Goal: Task Accomplishment & Management: Manage account settings

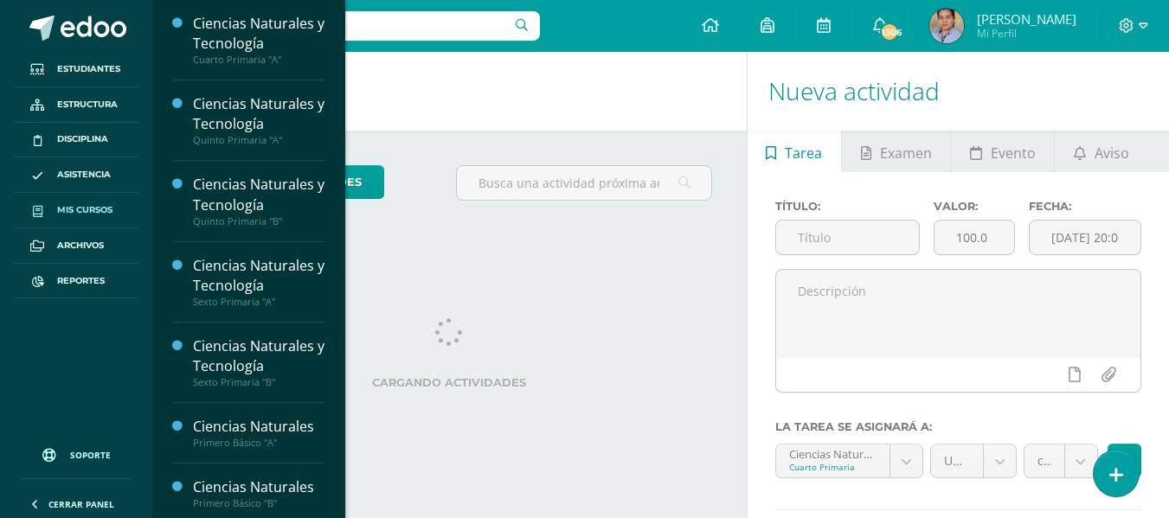
click at [83, 202] on link "Mis cursos" at bounding box center [76, 210] width 125 height 35
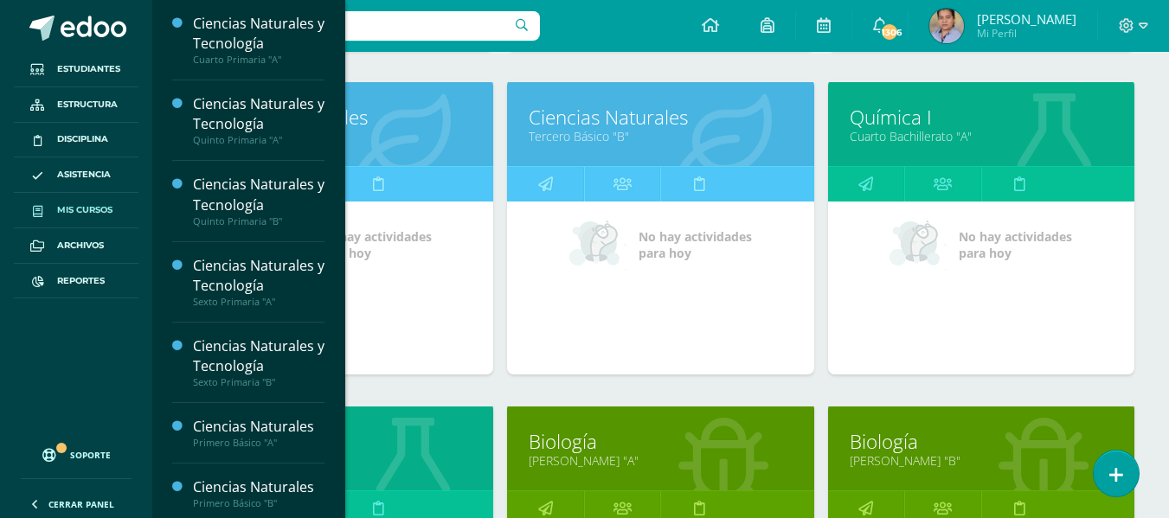
scroll to position [1259, 0]
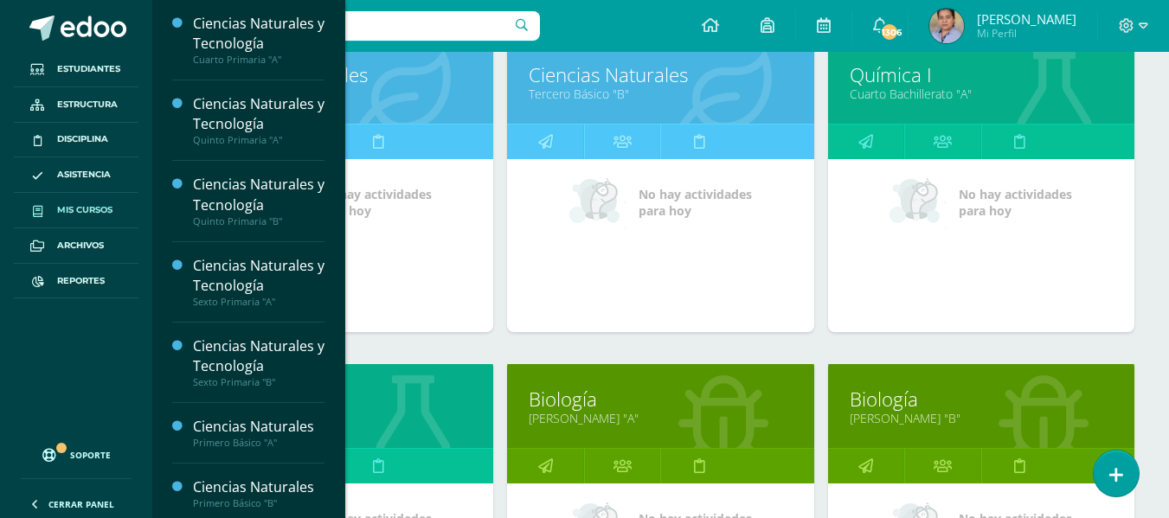
click at [430, 352] on div "Ciencias Naturales Tercero Básico "A" No hay actividades para hoy" at bounding box center [340, 198] width 320 height 325
click at [1156, 344] on div "Todos los niveles Todos los niveles Básico Preprimaria Bachillerato Magisterio …" at bounding box center [660, 26] width 1017 height 2197
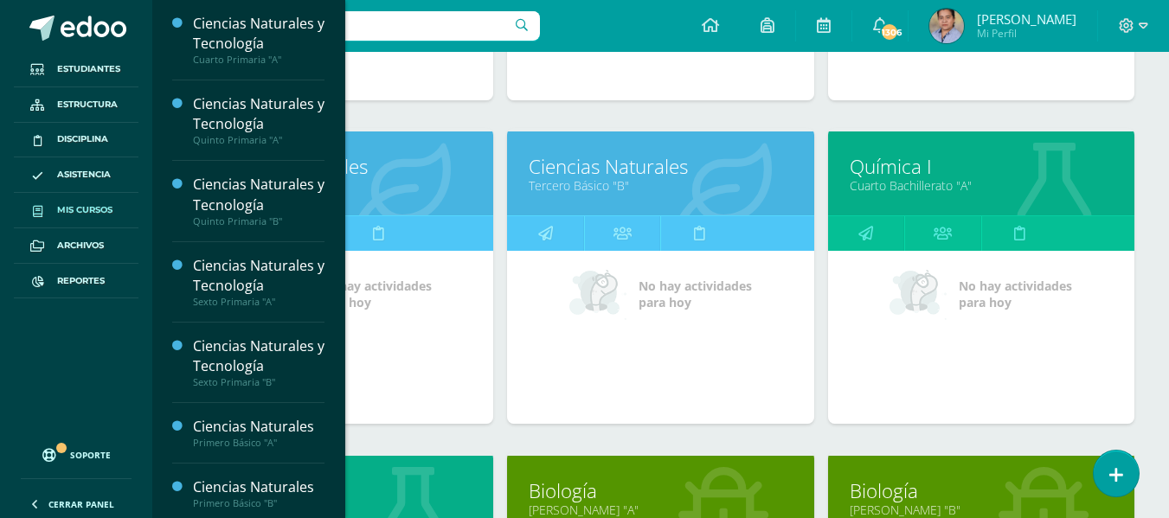
scroll to position [1173, 0]
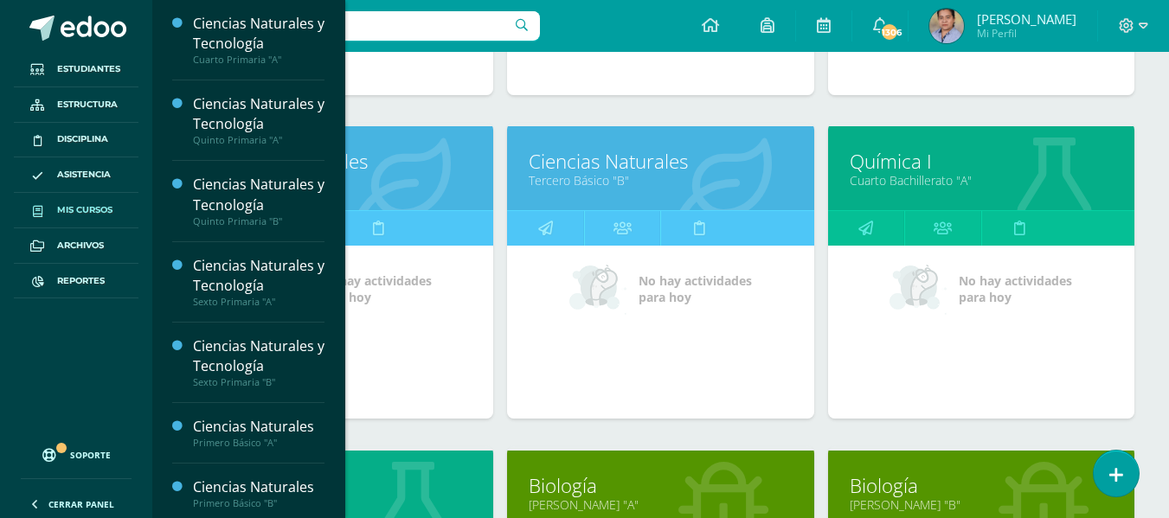
click at [917, 187] on link "Cuarto Bachillerato "A"" at bounding box center [981, 180] width 263 height 16
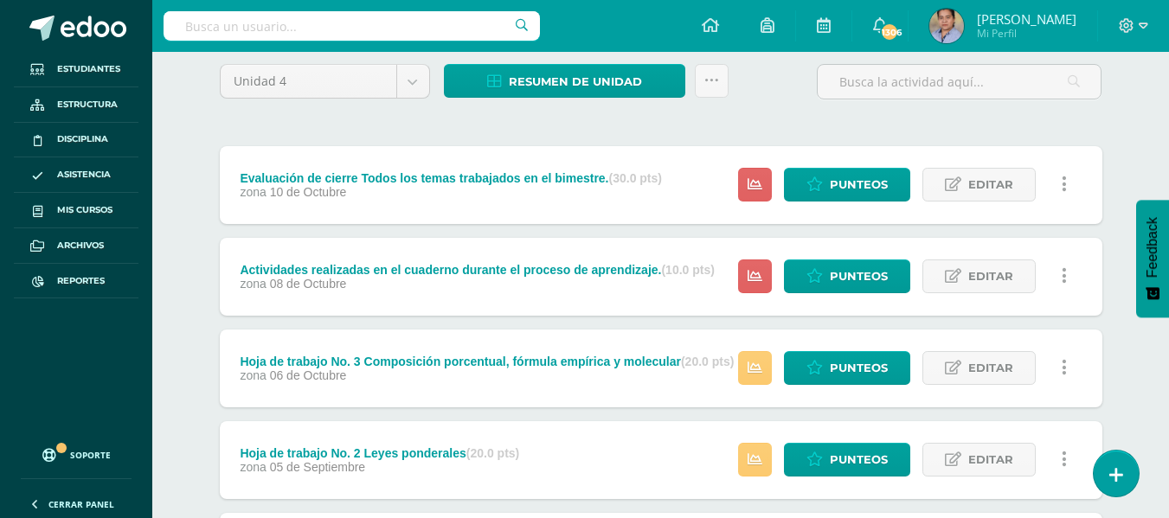
scroll to position [173, 0]
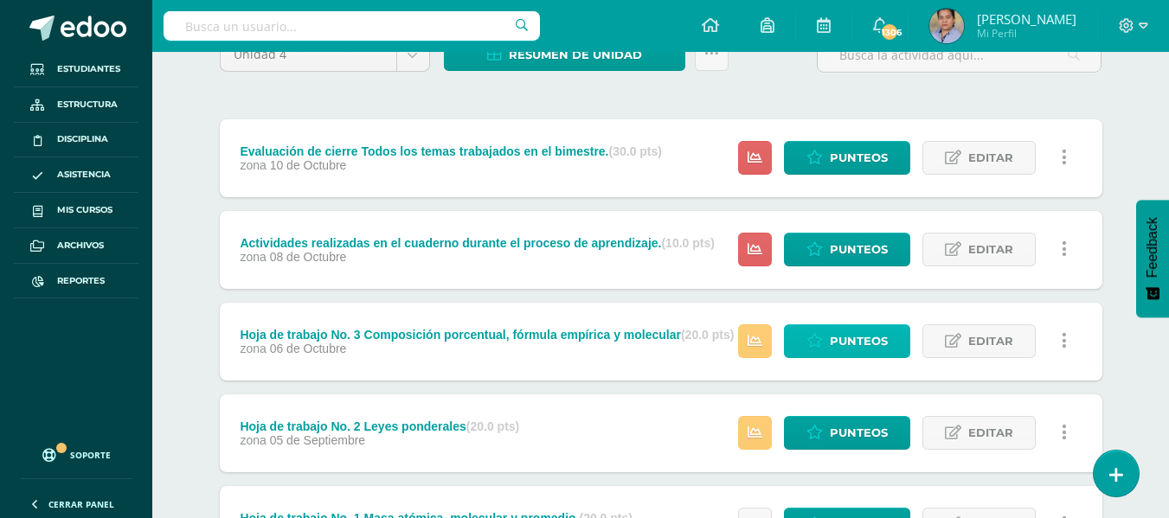
click at [872, 336] on span "Punteos" at bounding box center [859, 341] width 58 height 32
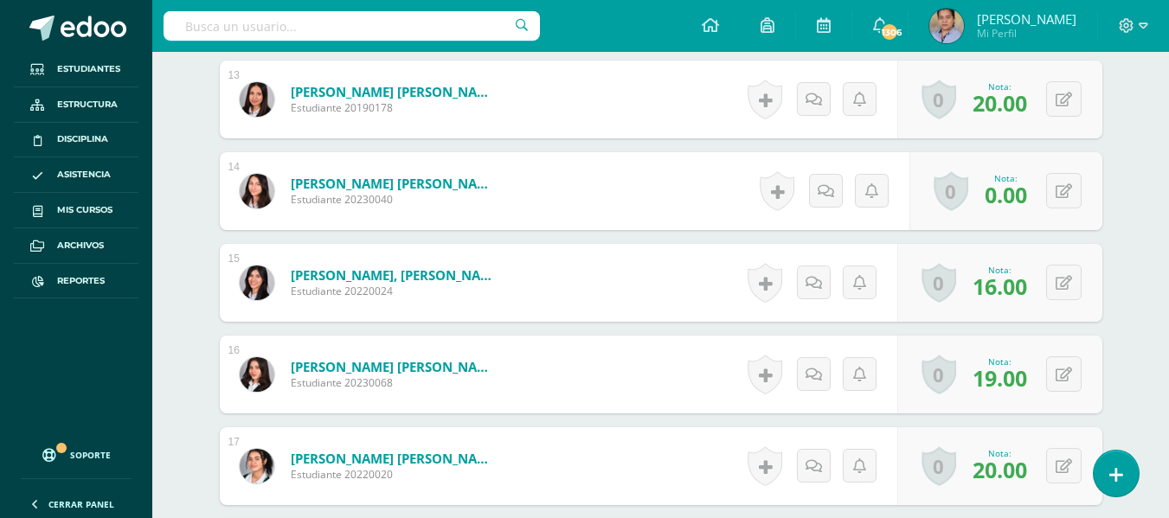
scroll to position [1741, 0]
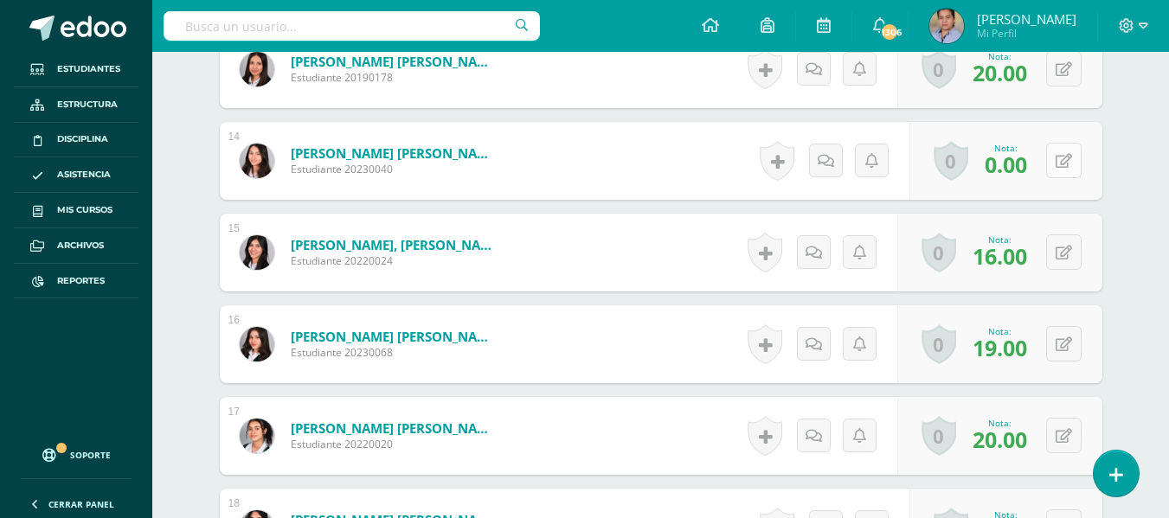
click at [1062, 159] on icon at bounding box center [1064, 161] width 16 height 15
click at [1062, 159] on button at bounding box center [1063, 160] width 35 height 35
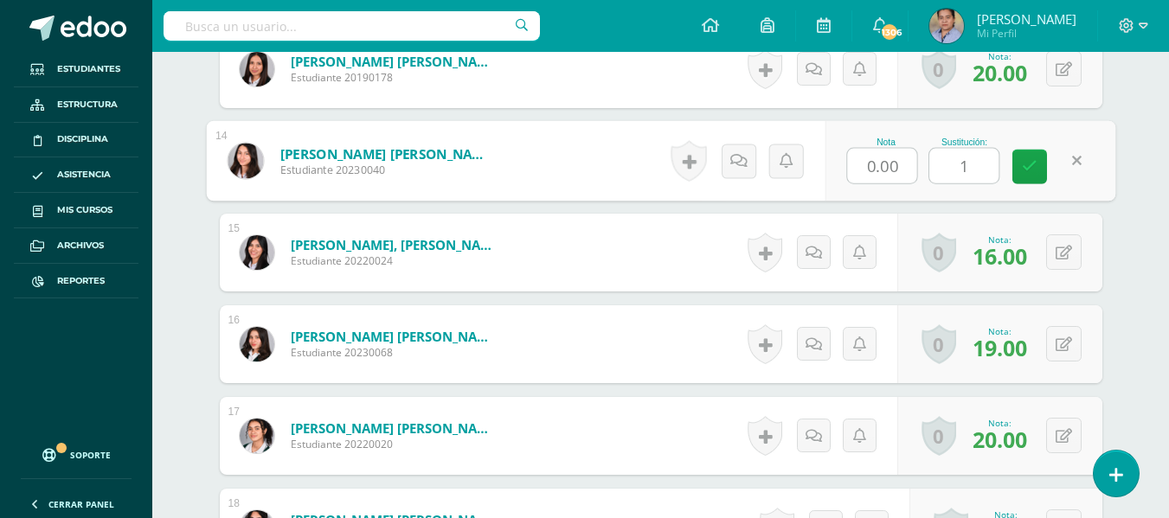
type input "12"
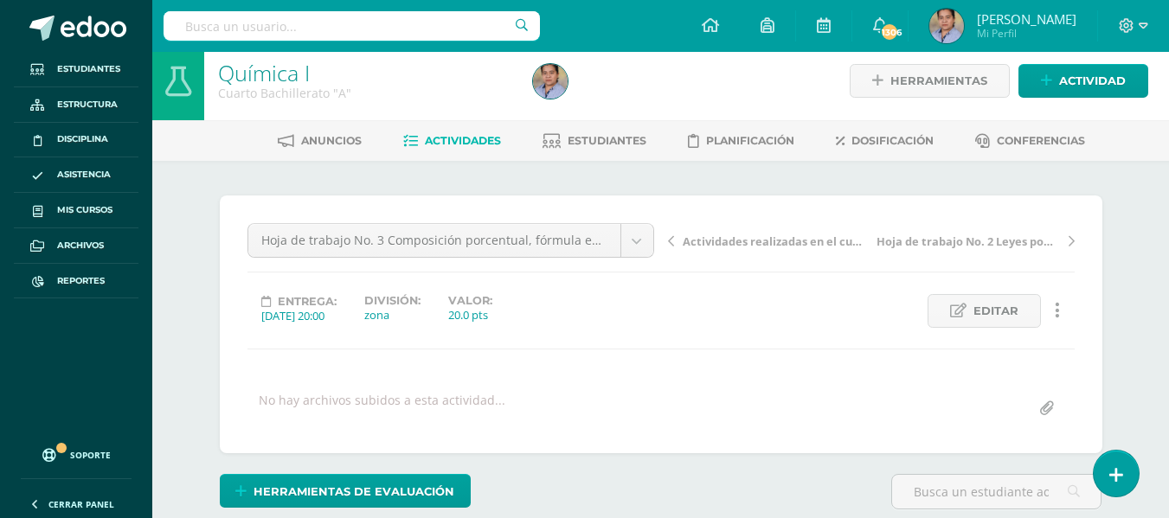
scroll to position [0, 0]
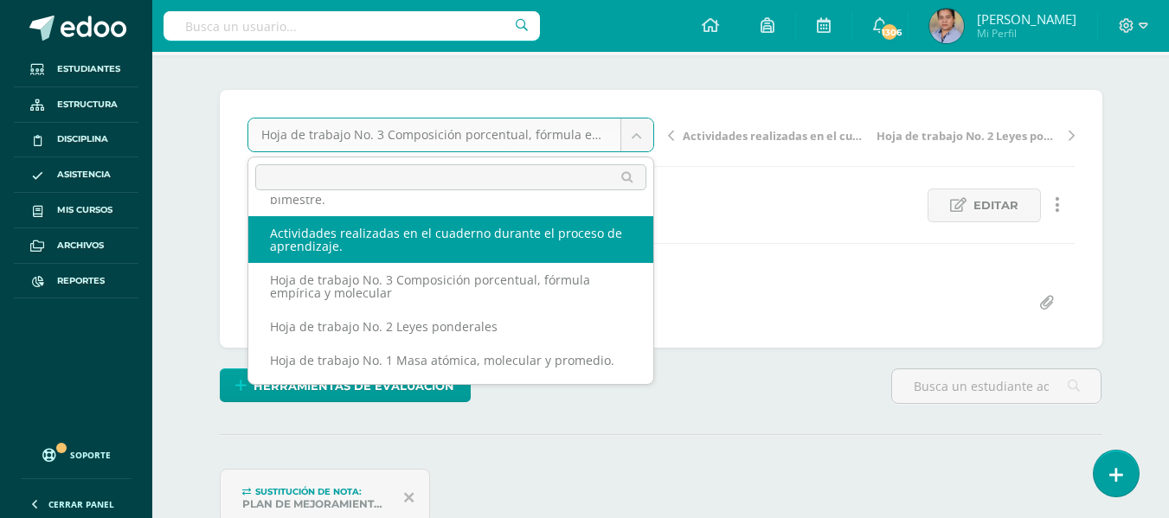
scroll to position [87, 0]
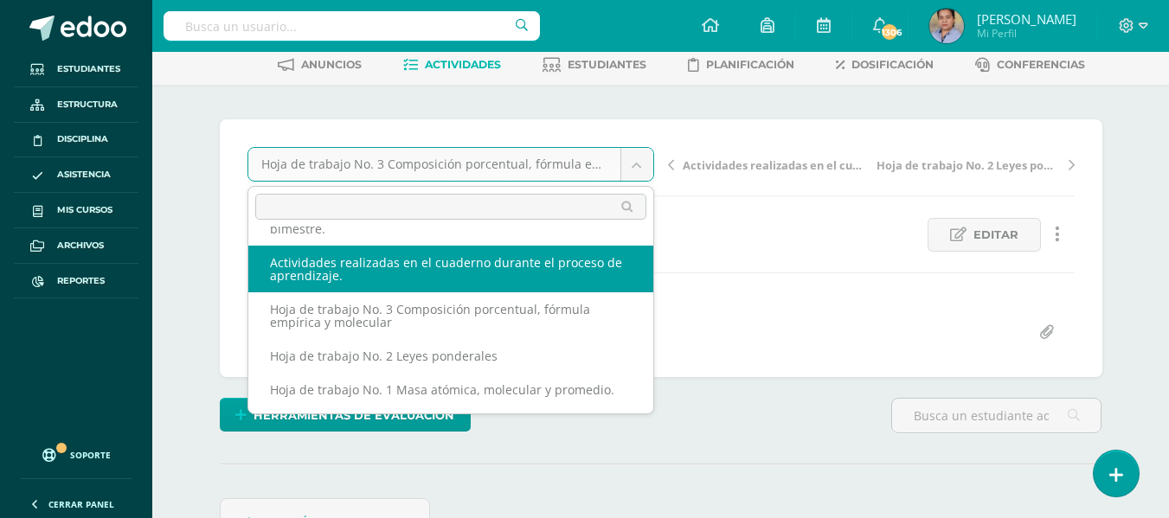
select select "/dashboard/teacher/grade-activity/107594/"
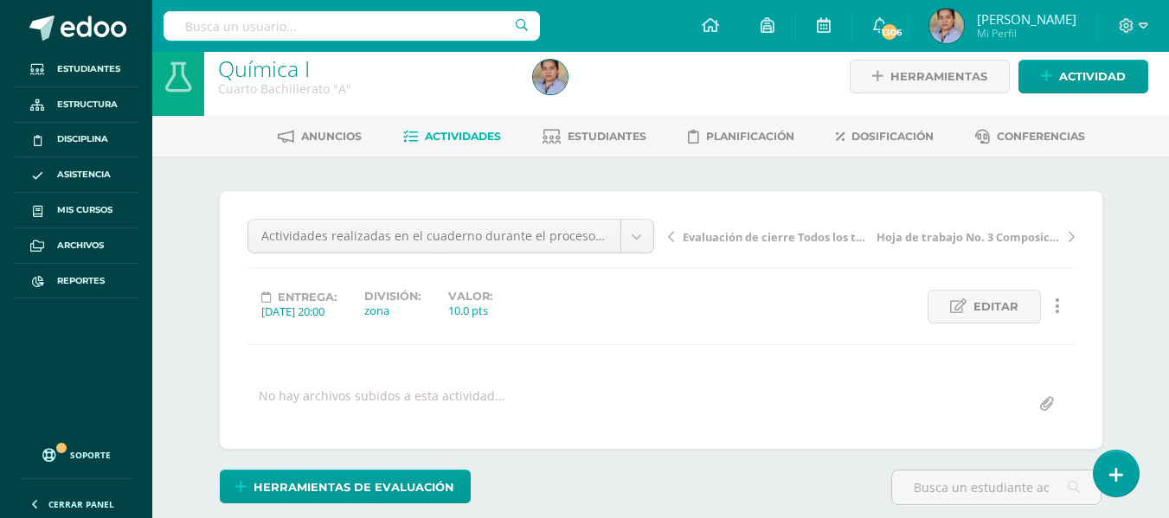
scroll to position [10, 0]
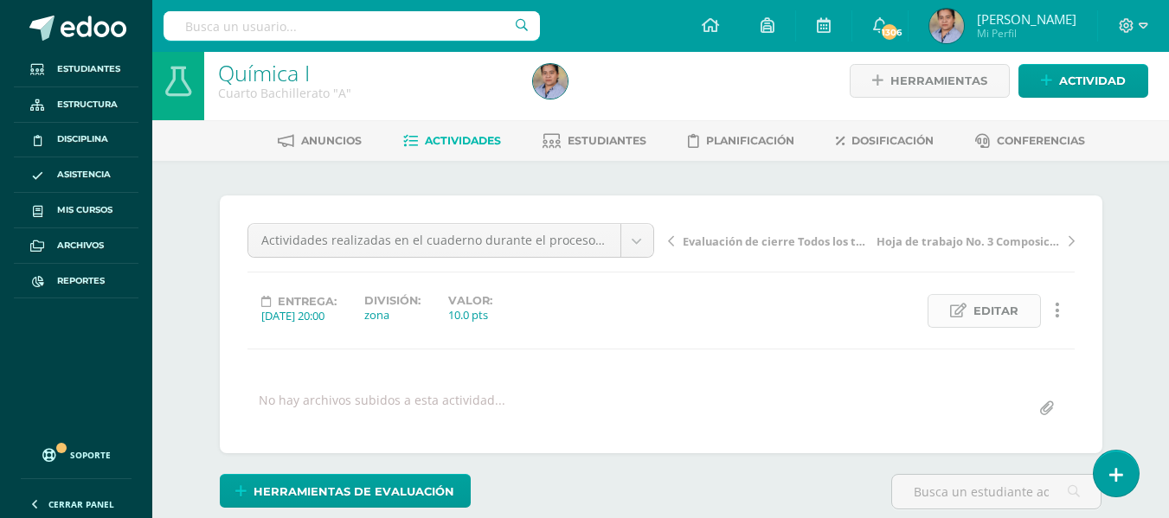
click at [995, 311] on span "Editar" at bounding box center [996, 311] width 45 height 32
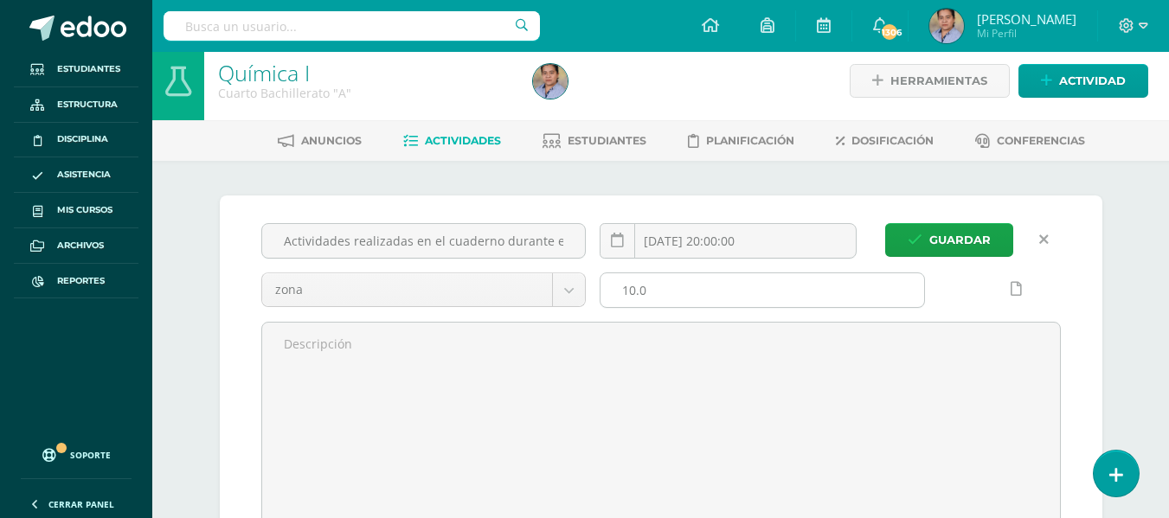
click at [655, 286] on input "10.0" at bounding box center [763, 290] width 324 height 34
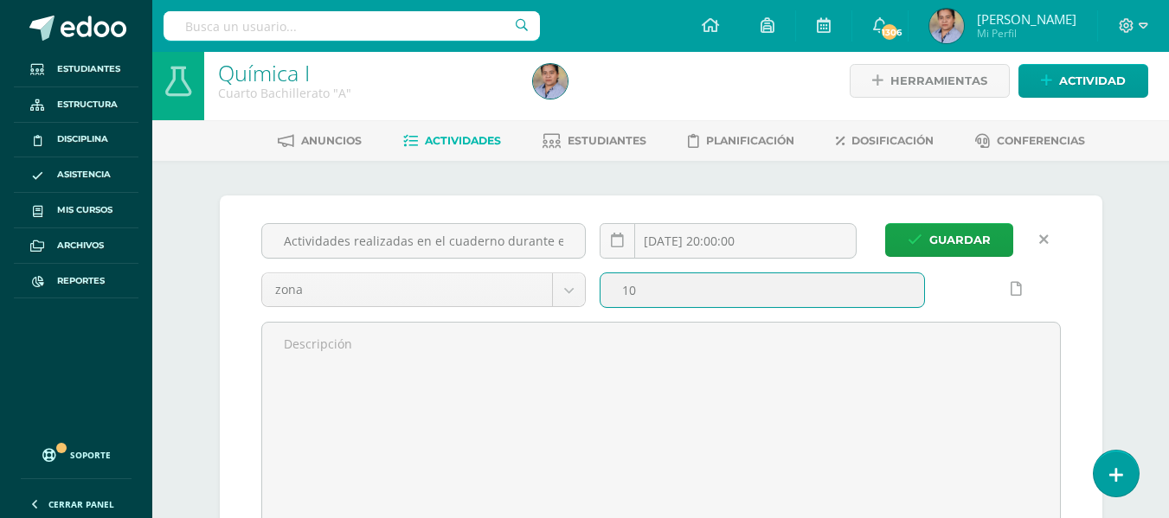
type input "1"
type input "20"
click at [1060, 285] on div at bounding box center [1000, 297] width 136 height 49
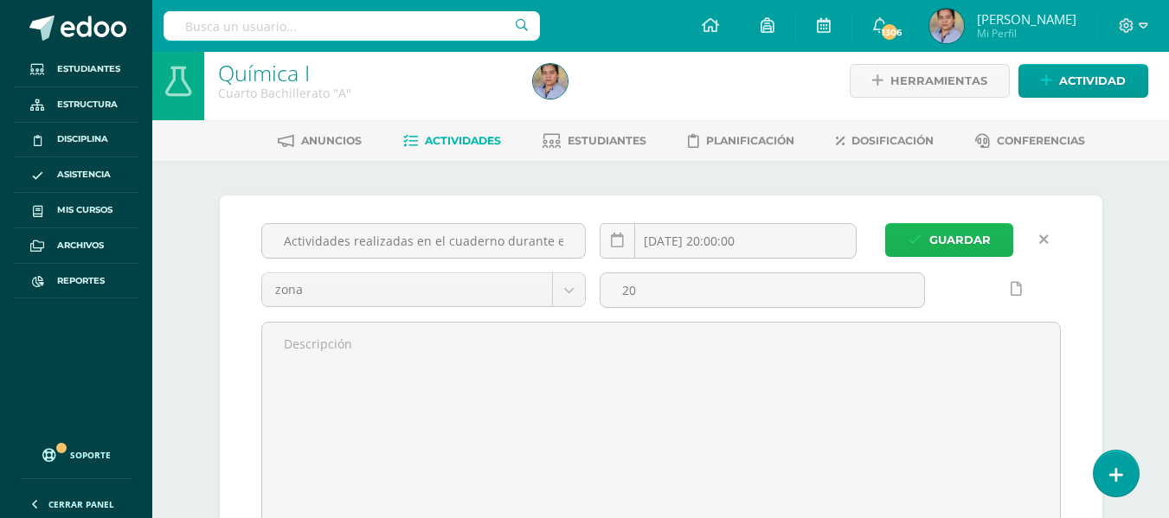
click at [979, 234] on span "Guardar" at bounding box center [959, 240] width 61 height 32
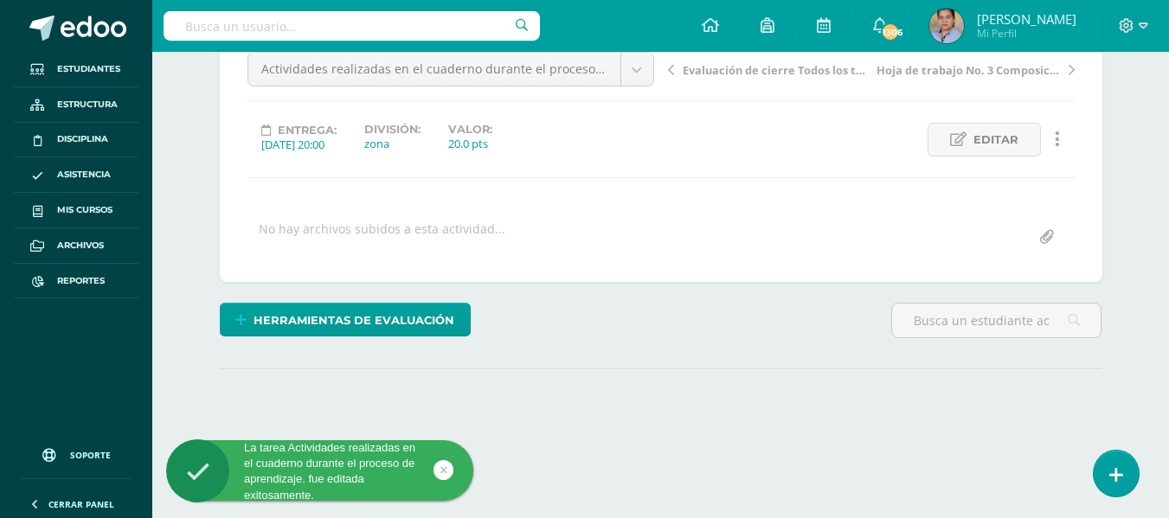
scroll to position [265, 0]
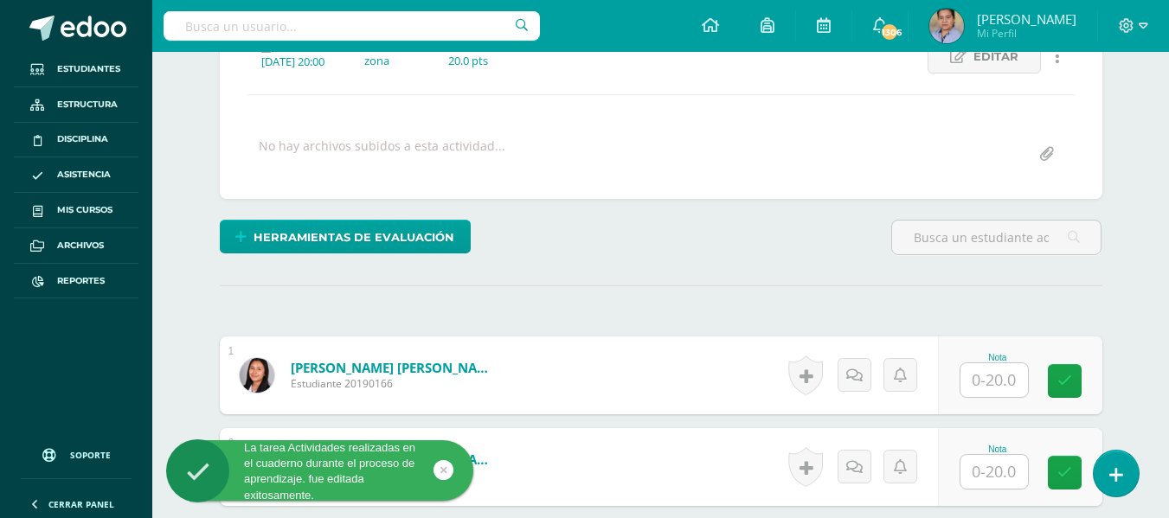
click at [985, 367] on input "text" at bounding box center [995, 380] width 68 height 34
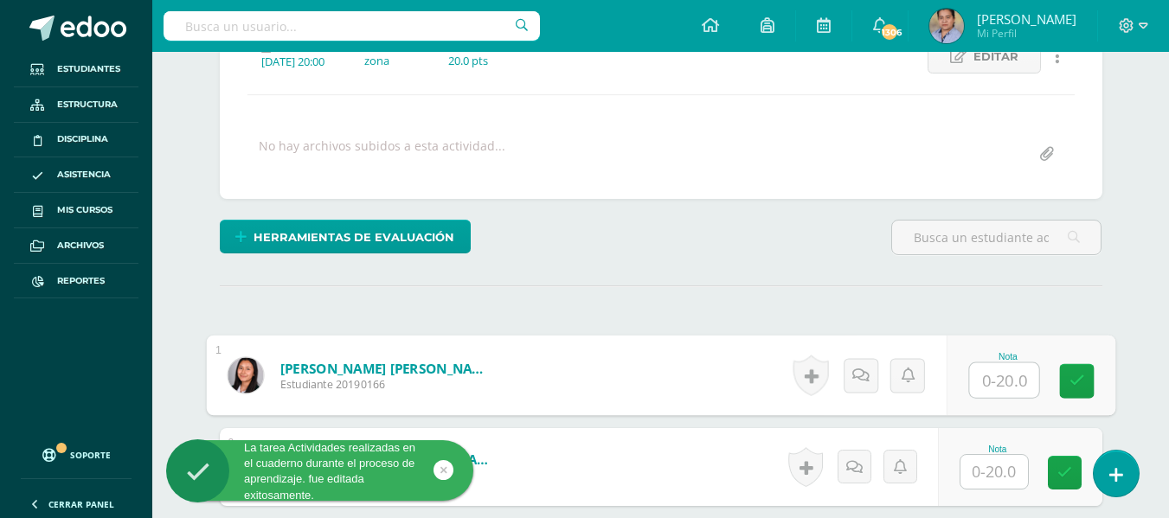
scroll to position [266, 0]
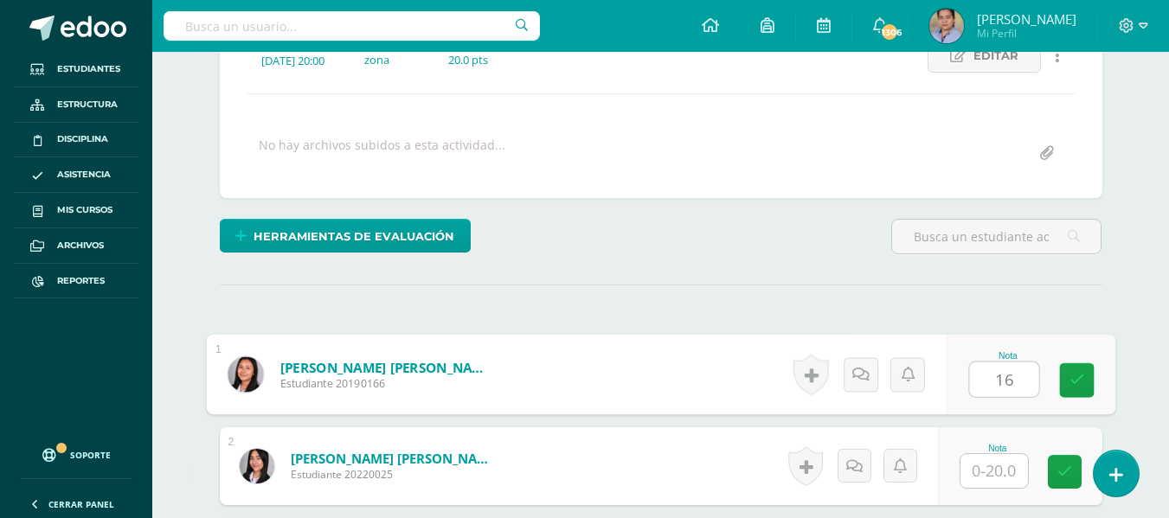
type input "16"
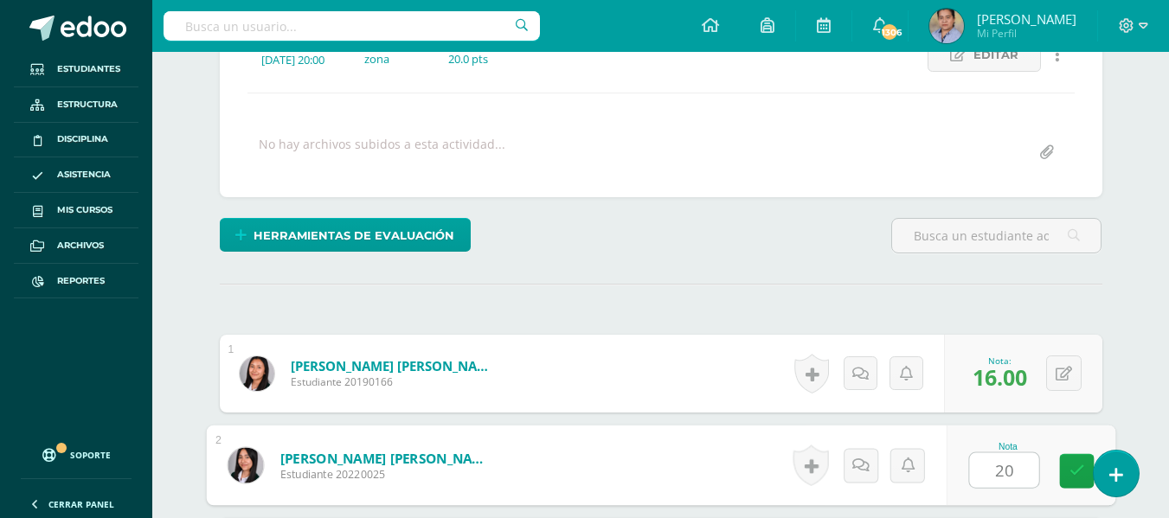
type input "20"
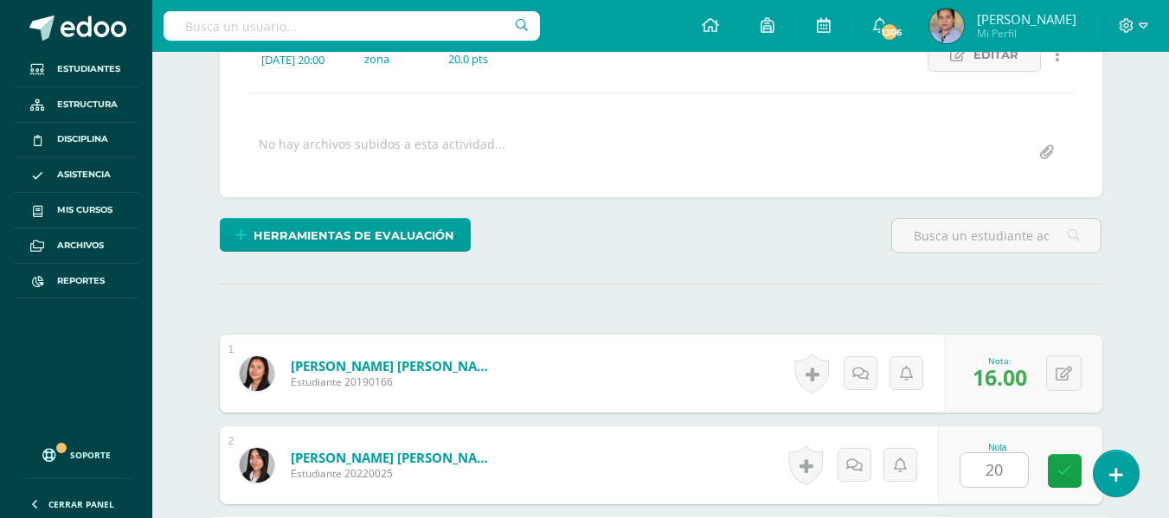
scroll to position [569, 0]
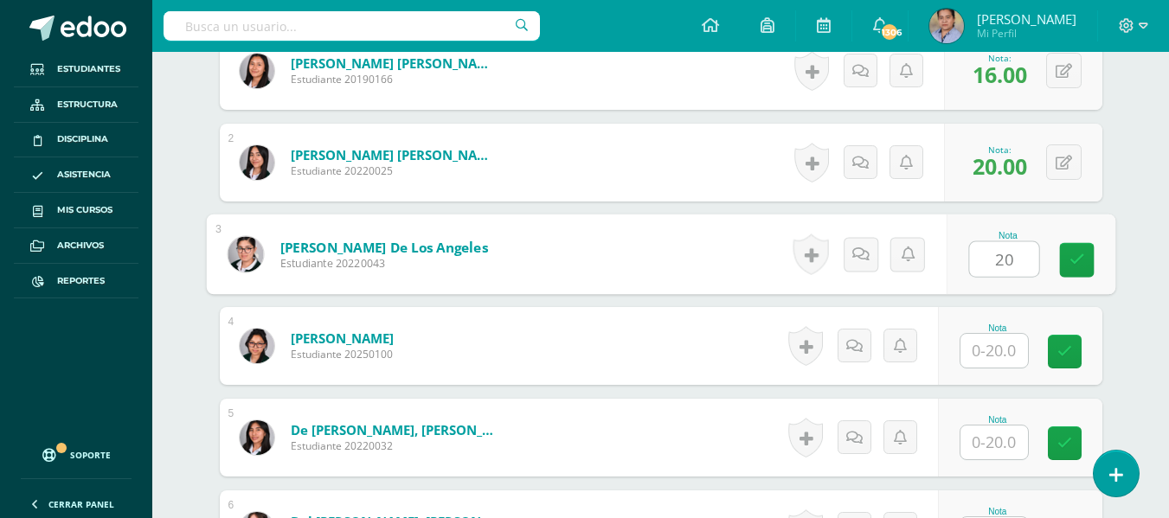
type input "20"
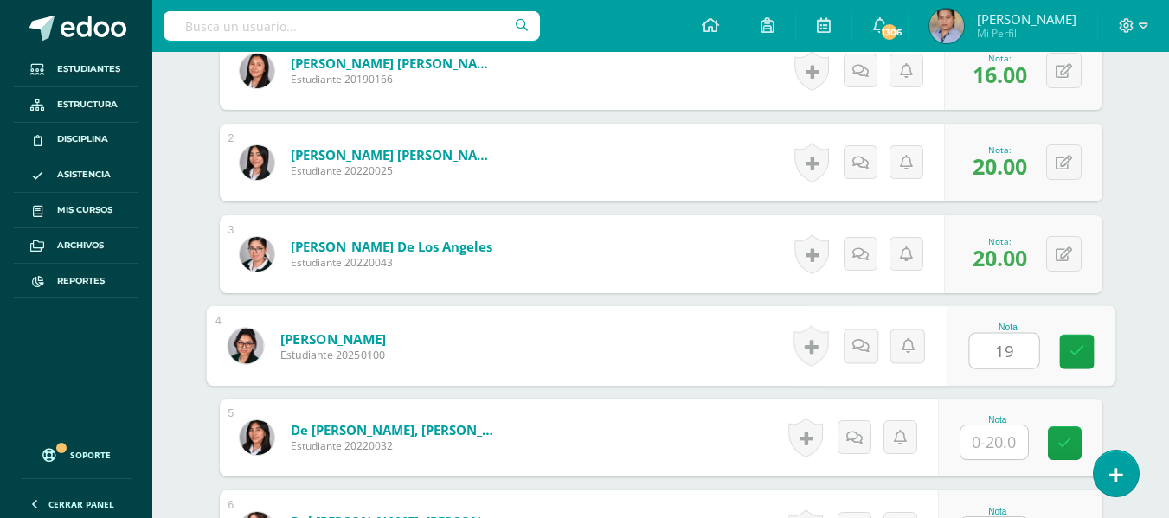
type input "19"
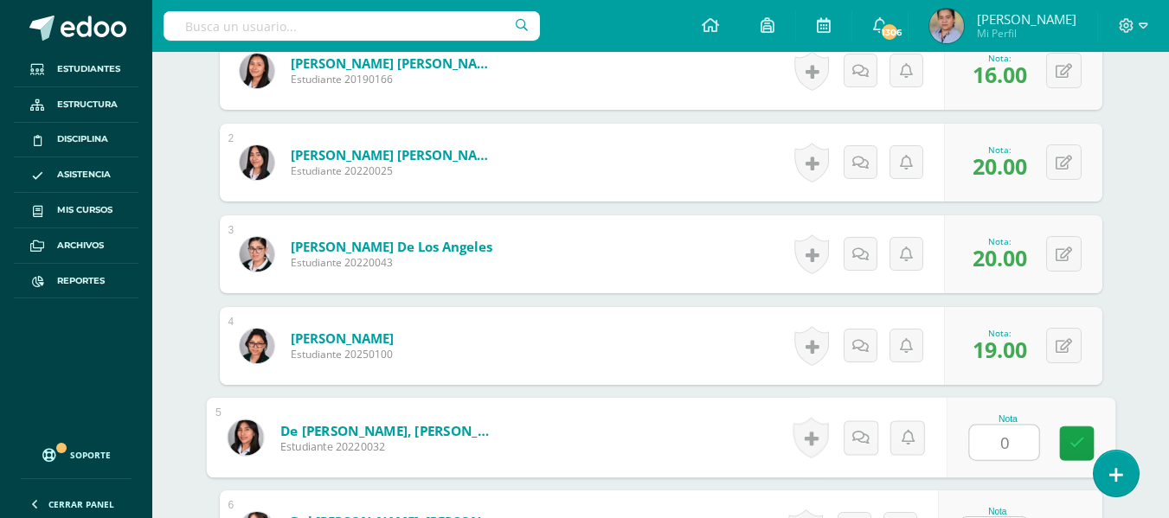
type input "0"
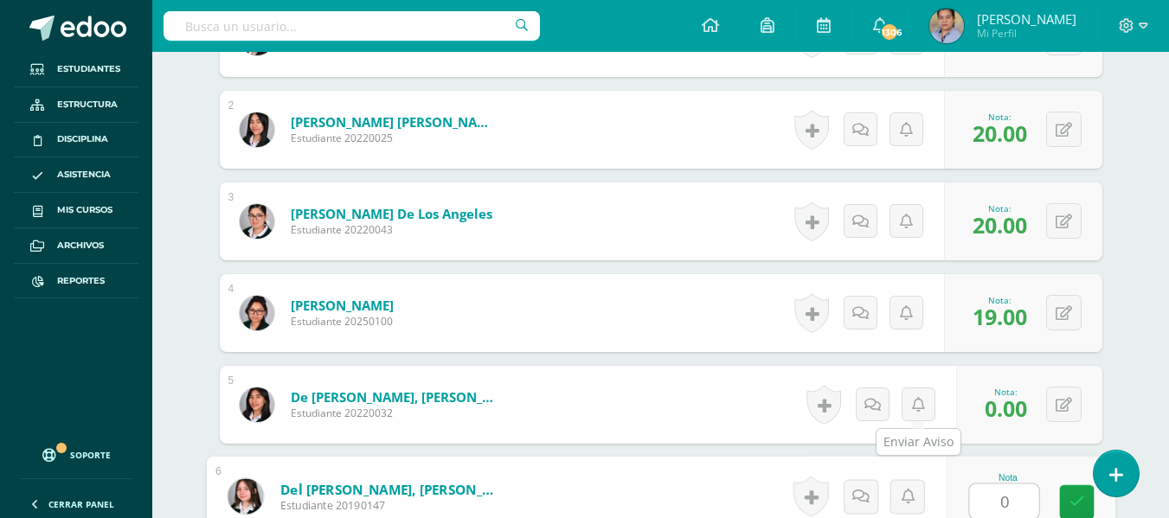
type input "0"
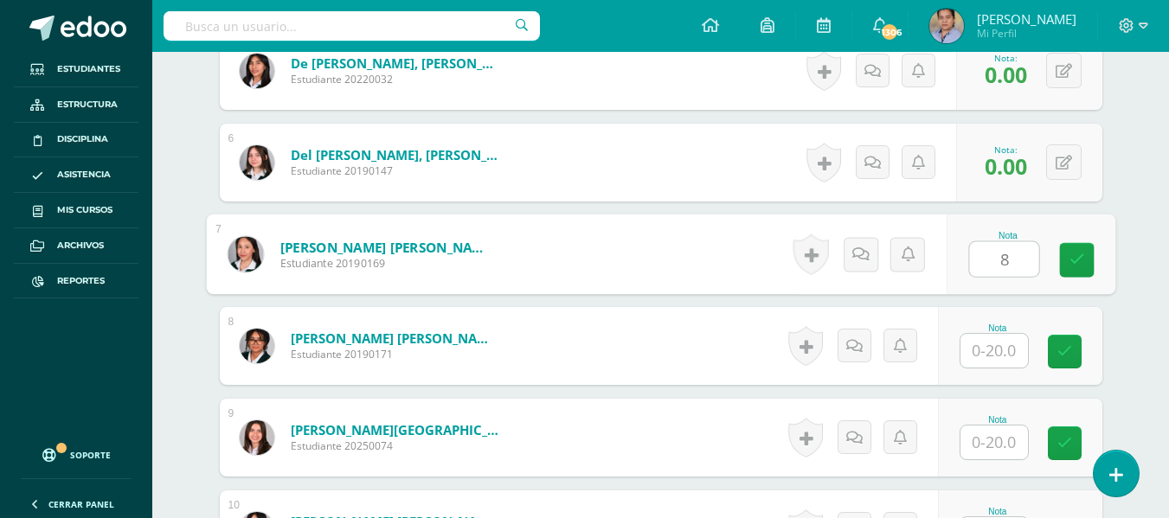
type input "8"
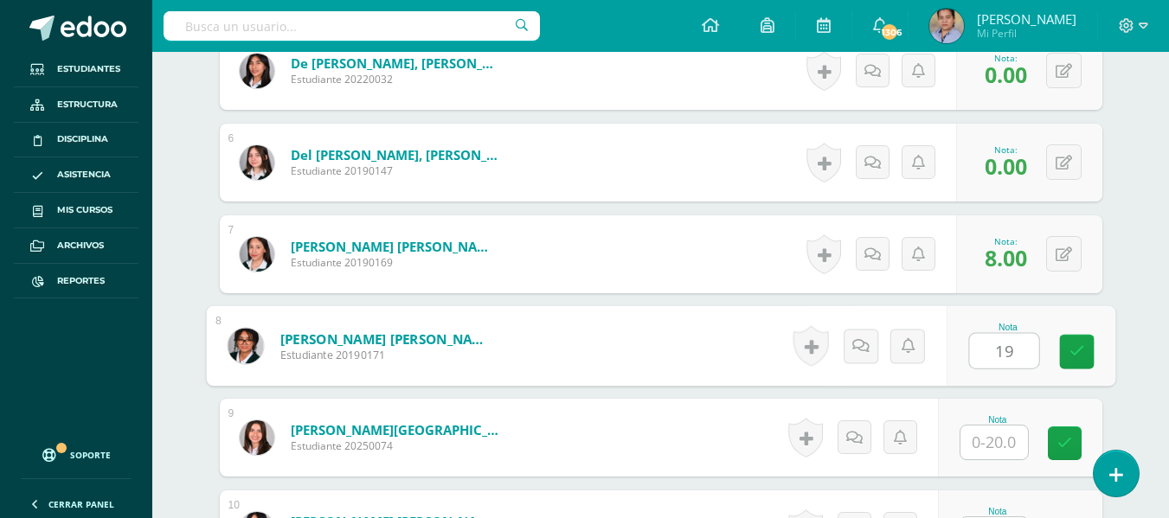
type input "19"
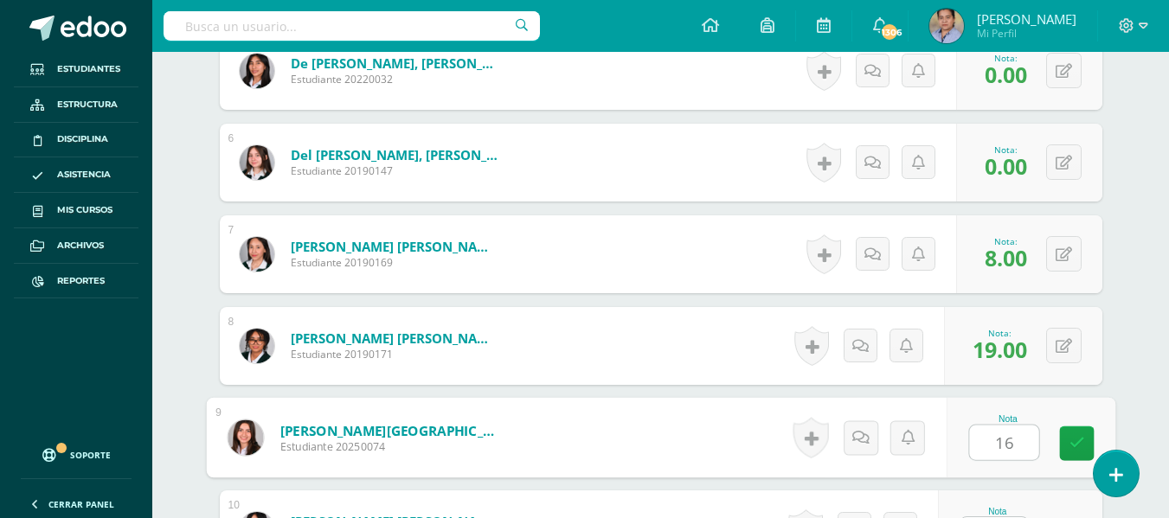
type input "16"
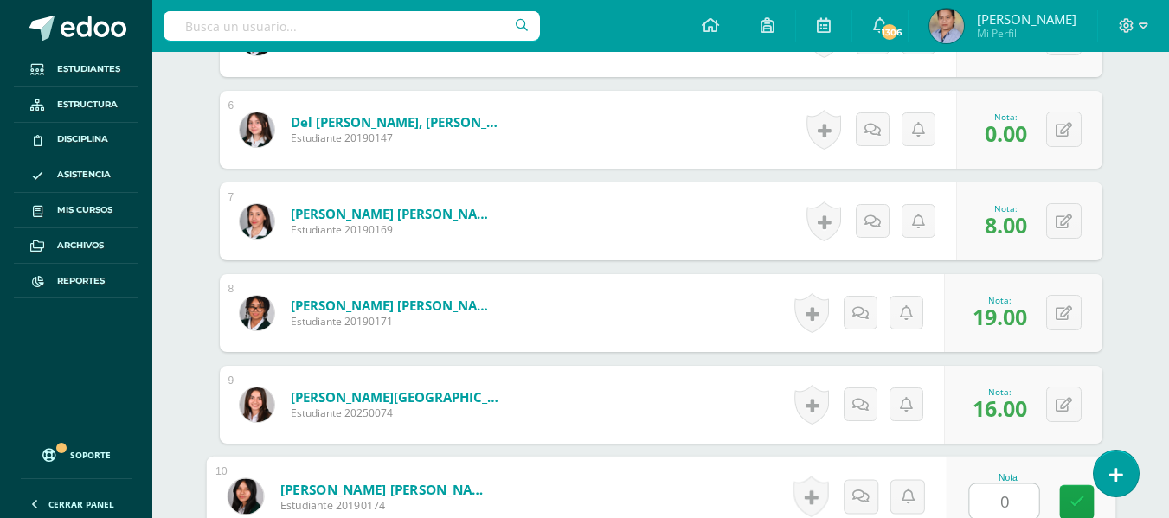
type input "0"
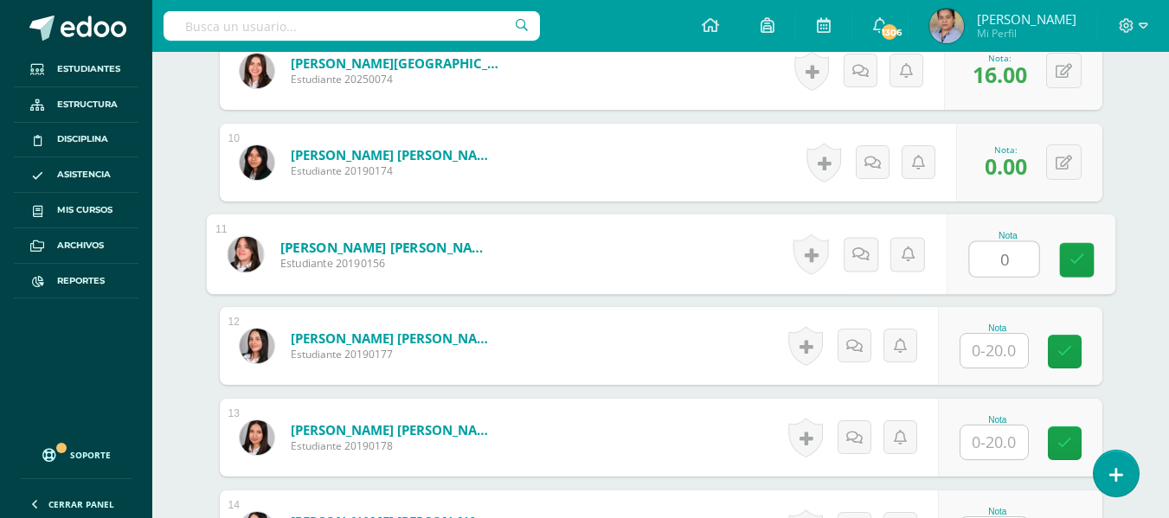
type input "0"
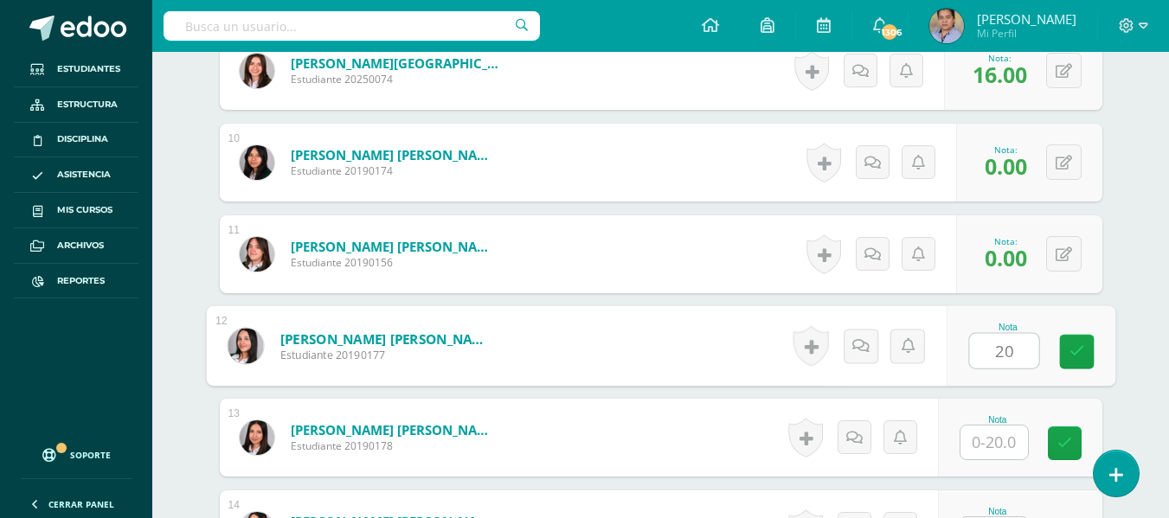
type input "20"
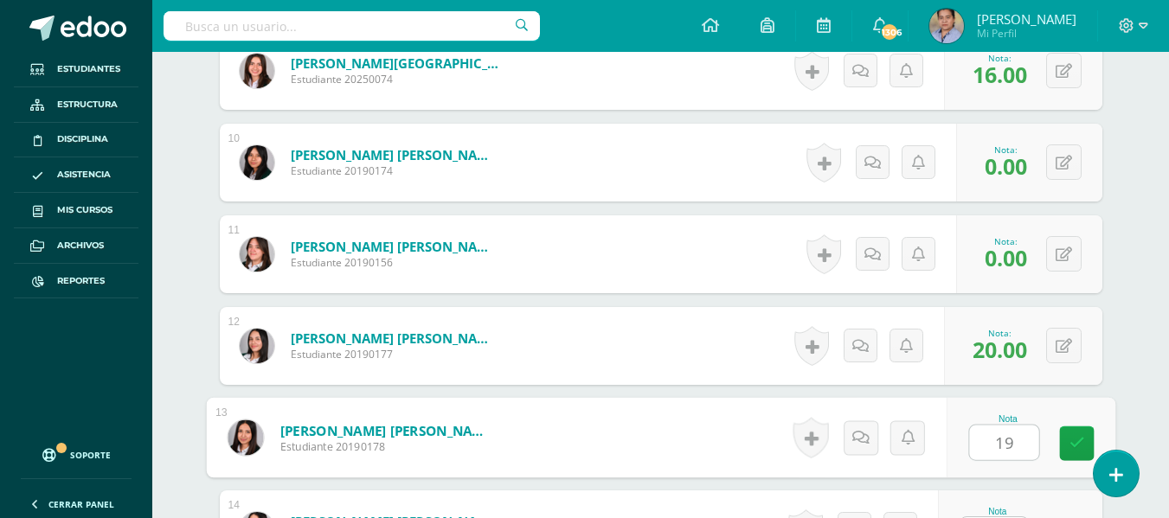
type input "19"
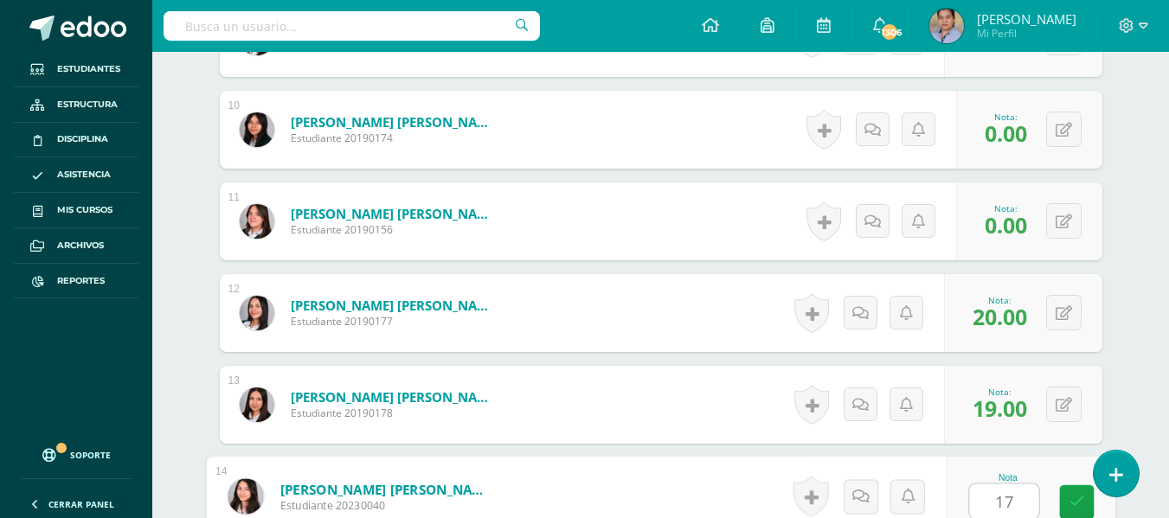
type input "17"
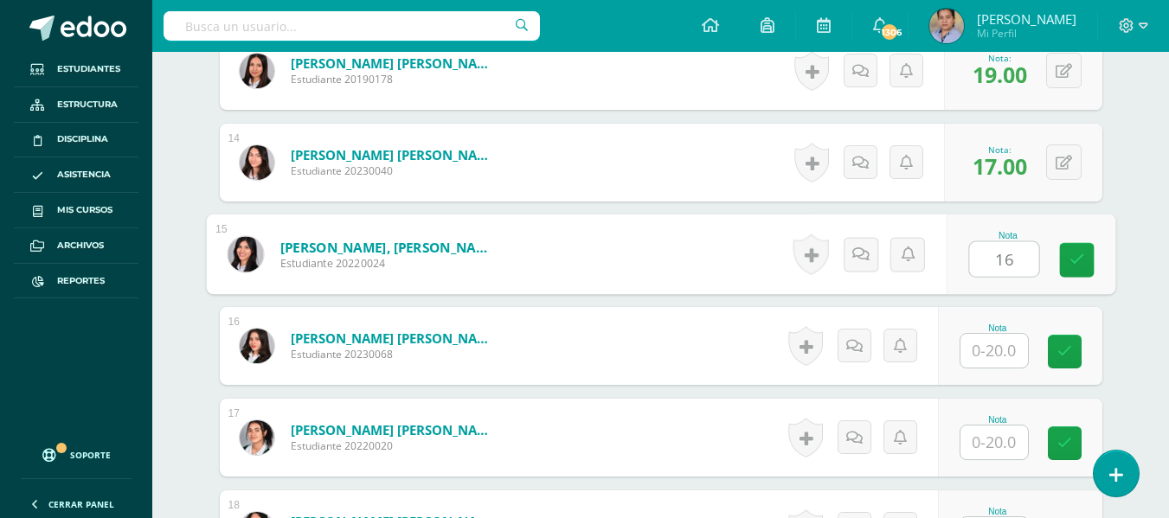
type input "16"
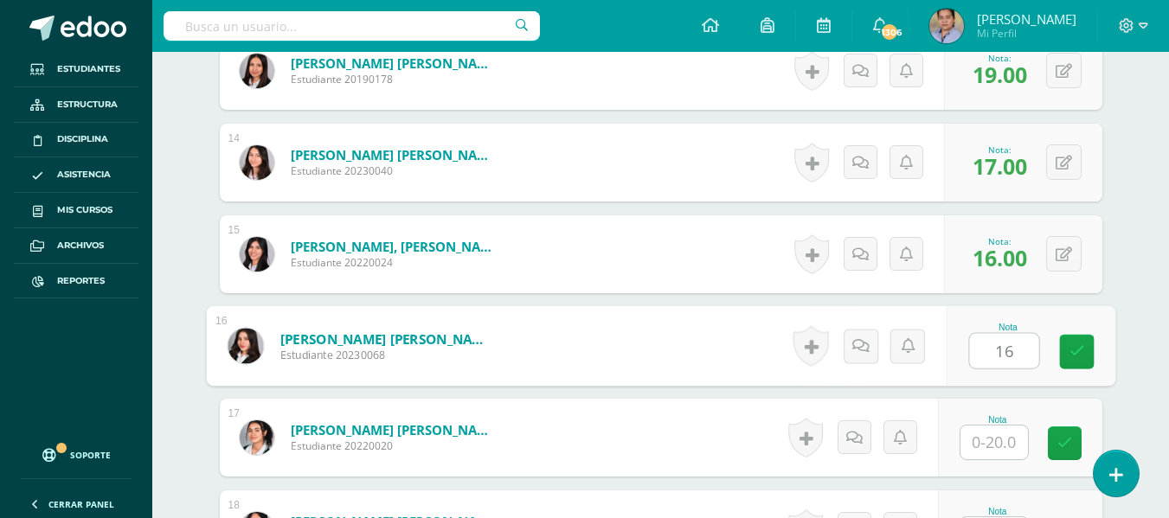
type input "16"
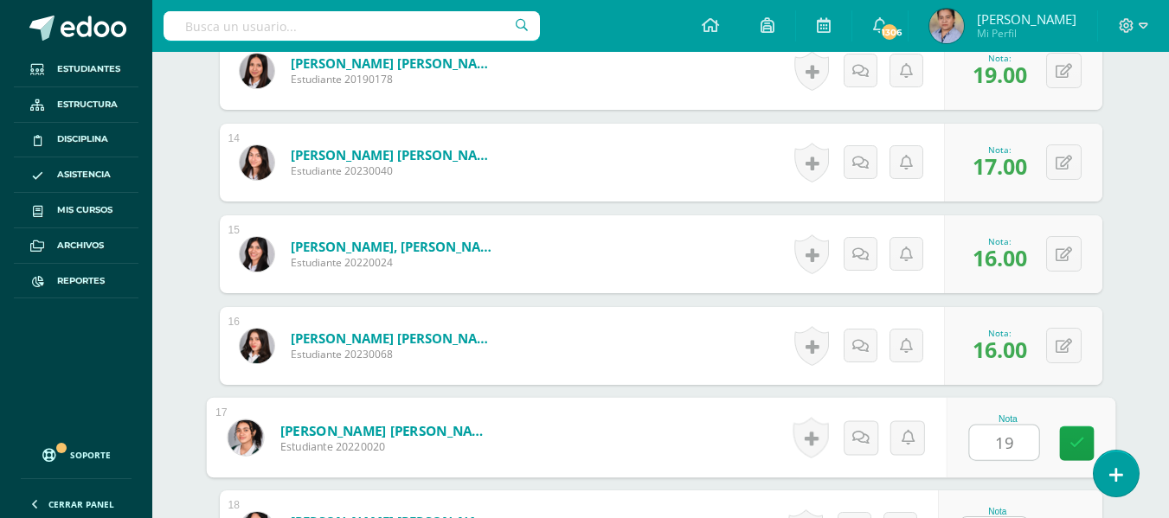
type input "19"
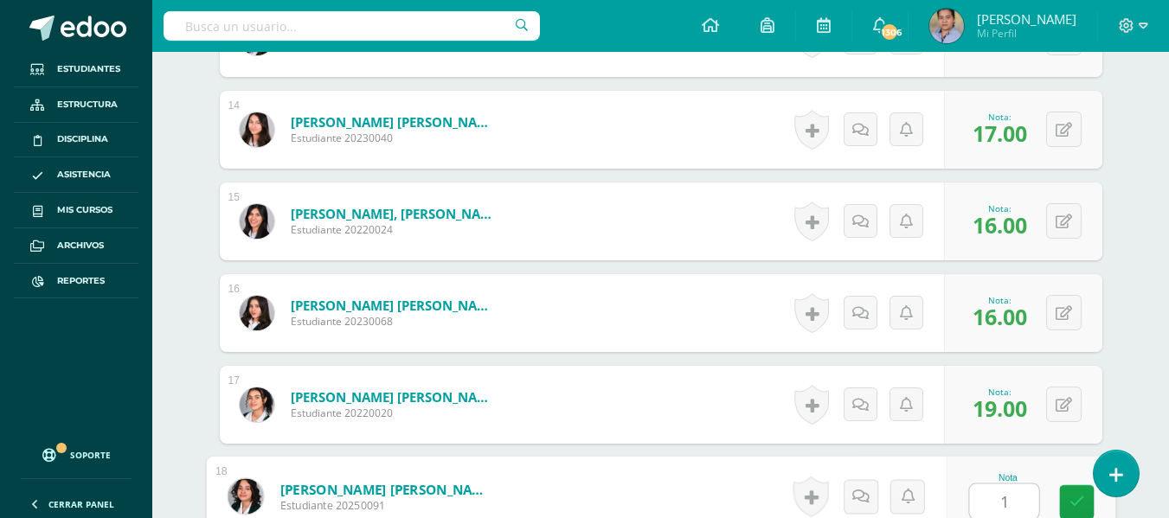
type input "16"
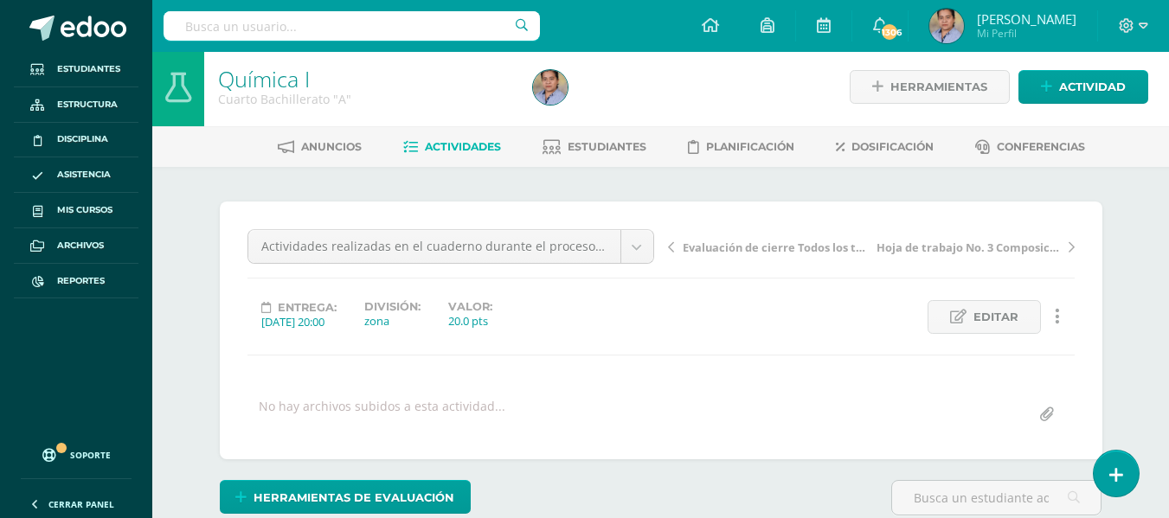
scroll to position [0, 0]
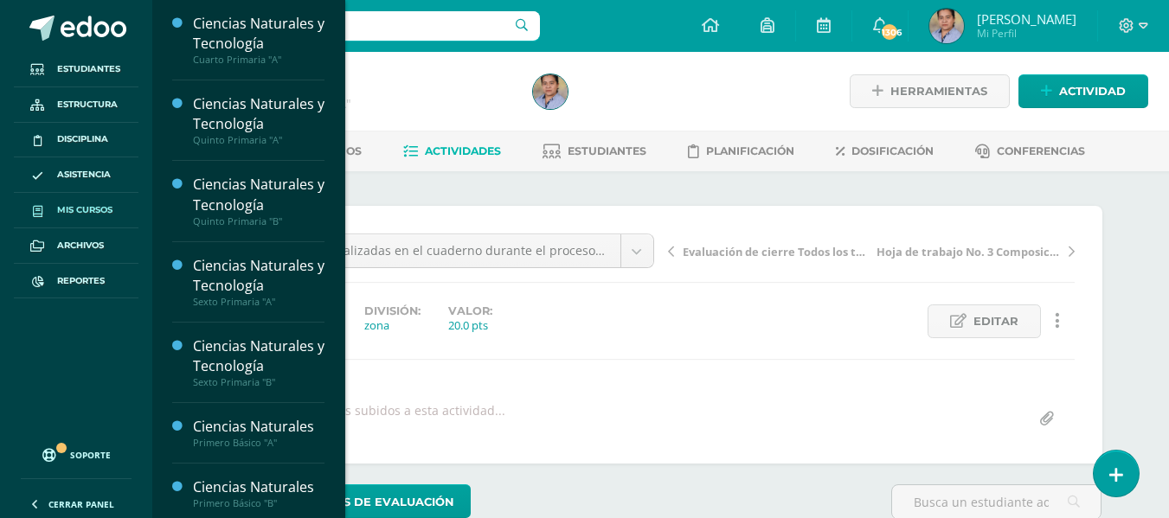
click at [98, 203] on link "Mis cursos" at bounding box center [76, 210] width 125 height 35
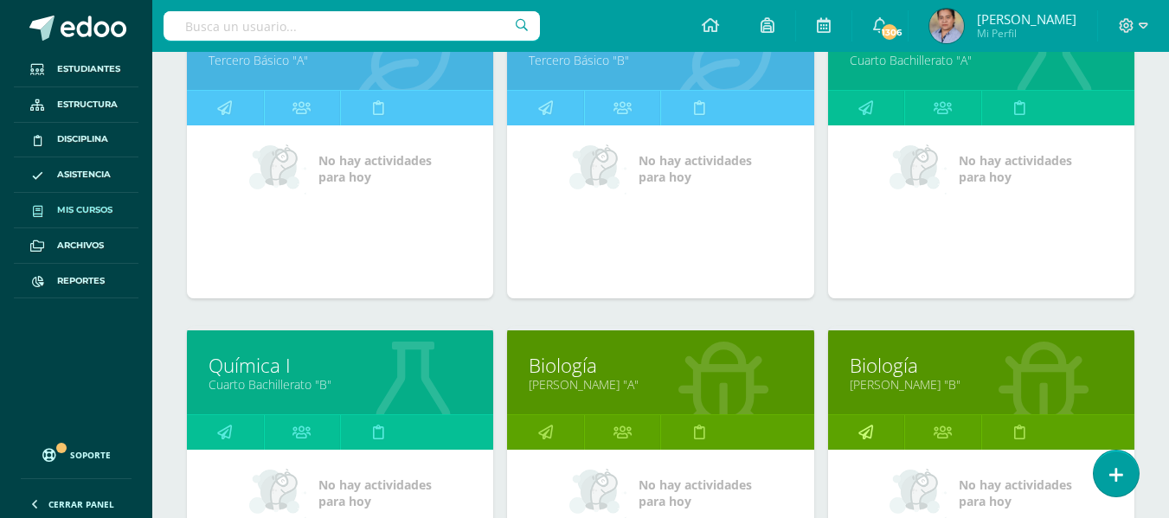
scroll to position [1319, 0]
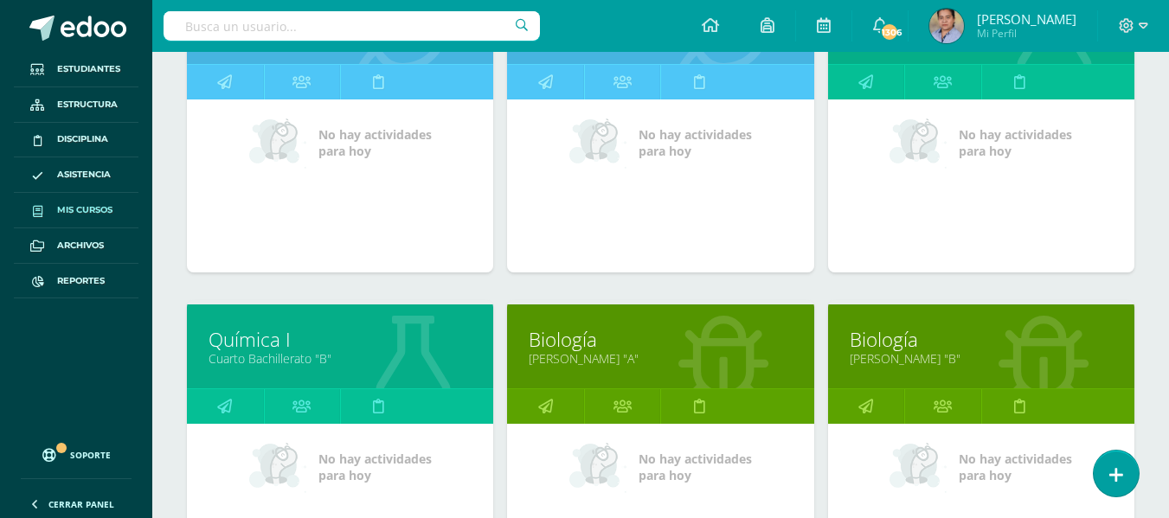
click at [271, 366] on link "Cuarto Bachillerato "B"" at bounding box center [340, 359] width 263 height 16
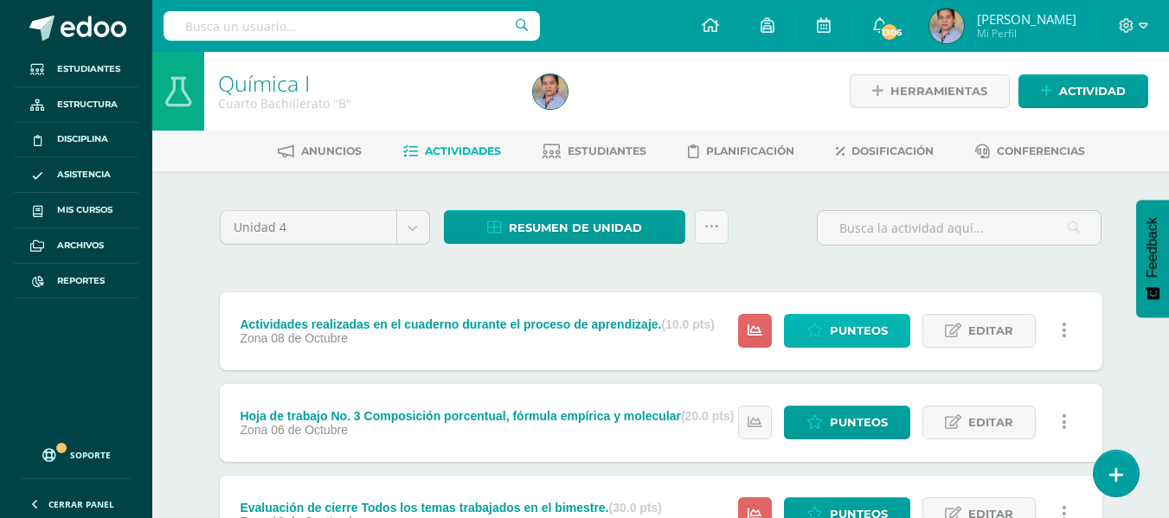
click at [867, 319] on span "Punteos" at bounding box center [859, 331] width 58 height 32
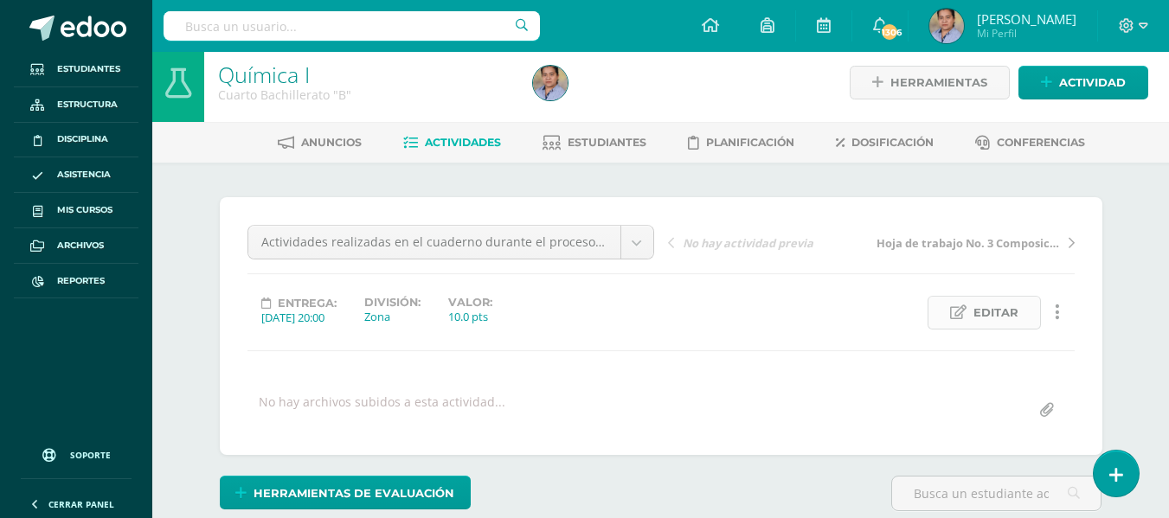
click at [985, 316] on span "Editar" at bounding box center [996, 313] width 45 height 32
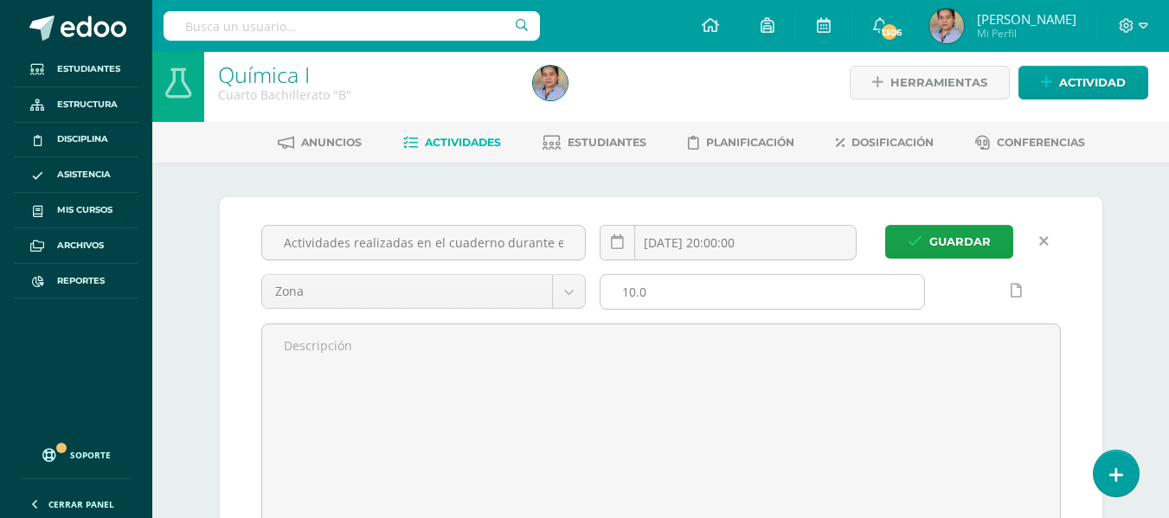
scroll to position [10, 0]
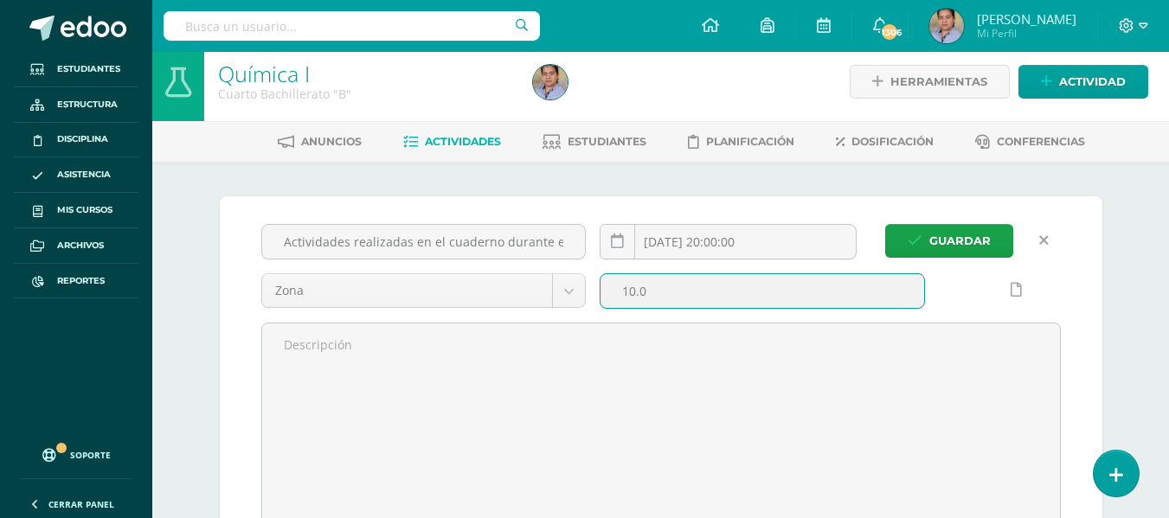
click at [663, 306] on input "10.0" at bounding box center [763, 291] width 324 height 34
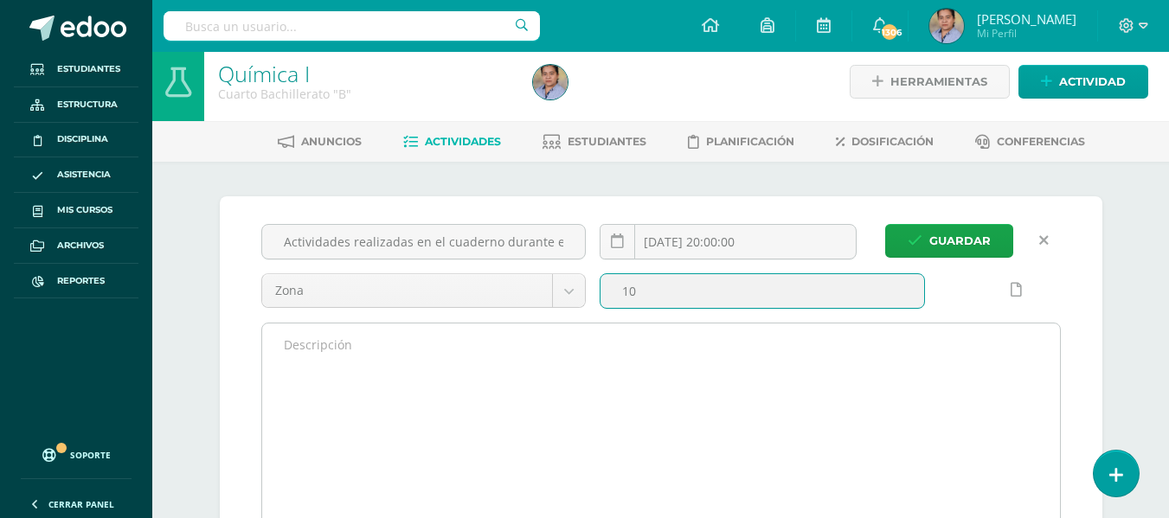
type input "1"
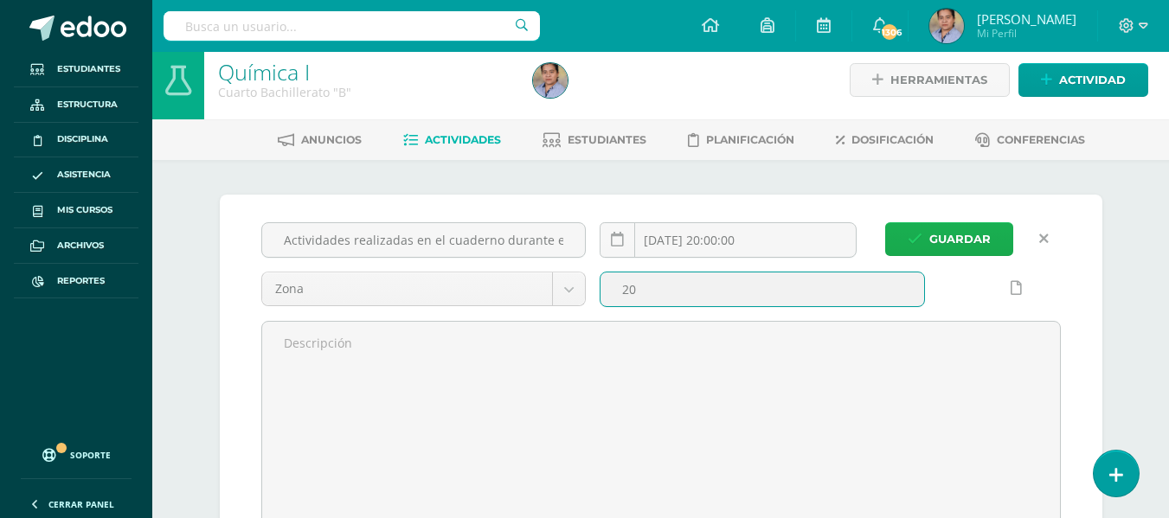
type input "20"
click at [969, 245] on span "Guardar" at bounding box center [959, 239] width 61 height 32
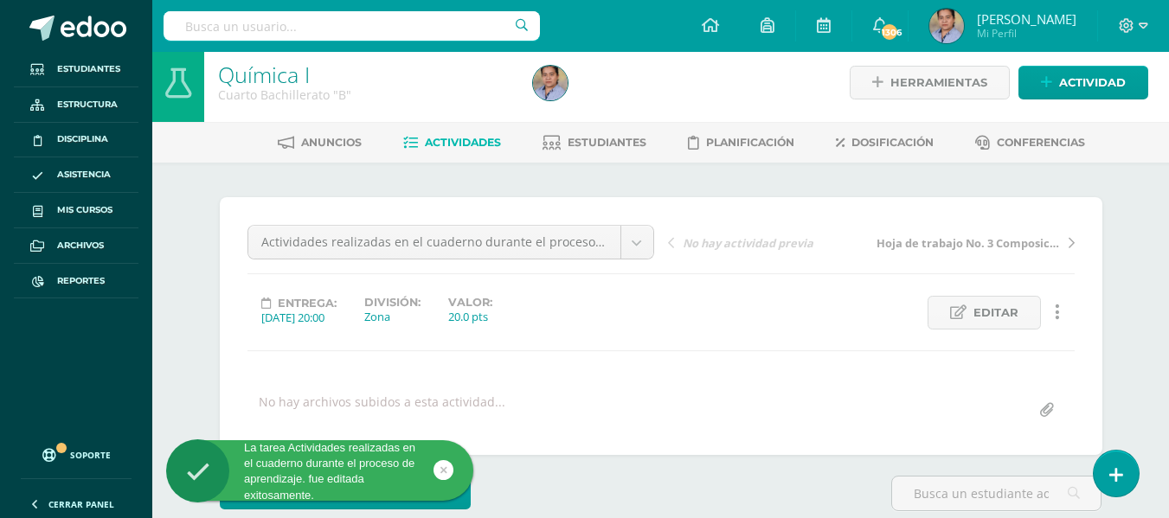
scroll to position [10, 0]
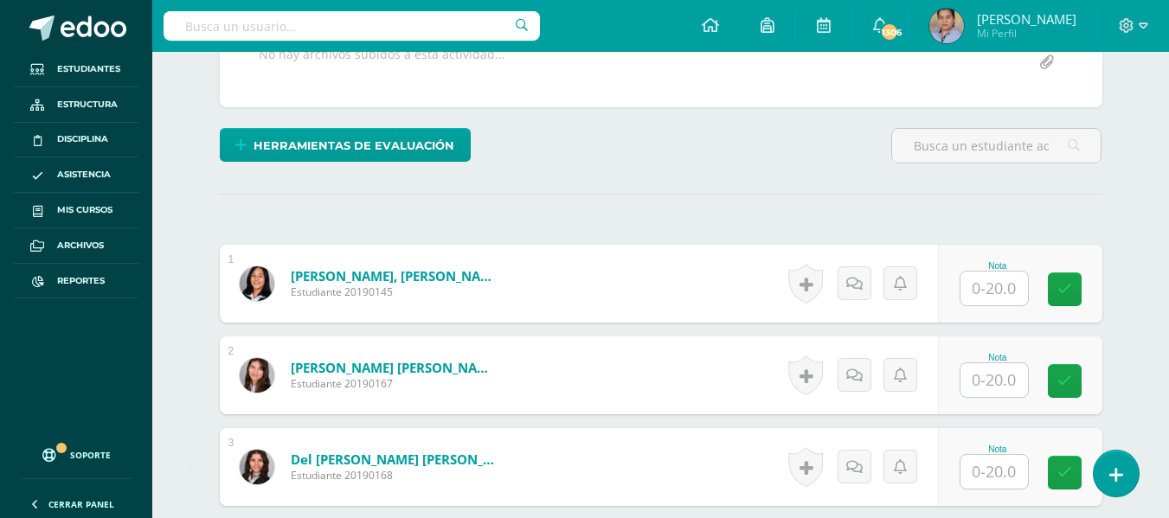
click at [982, 284] on input "text" at bounding box center [995, 289] width 68 height 34
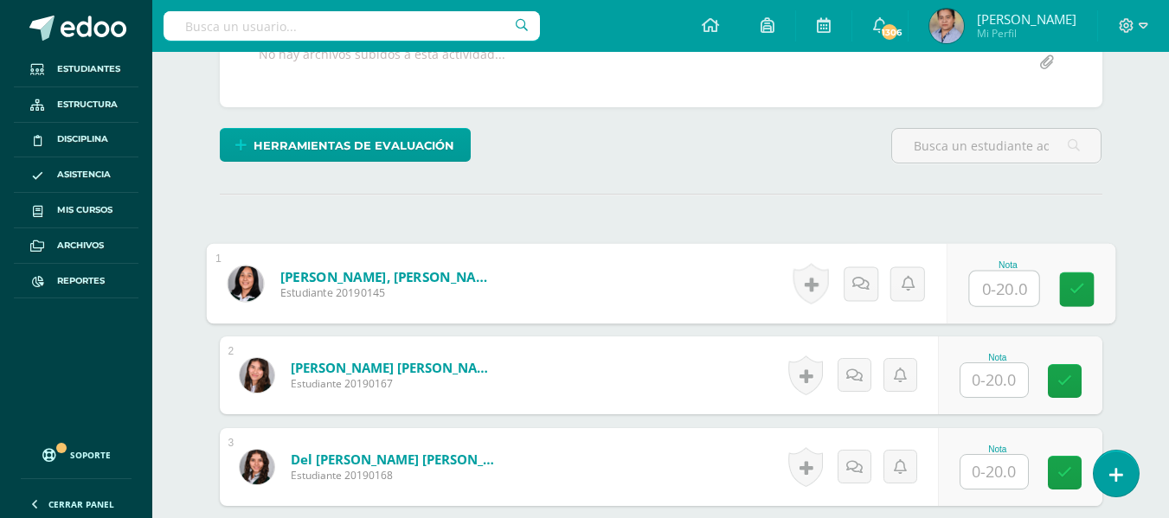
scroll to position [357, 0]
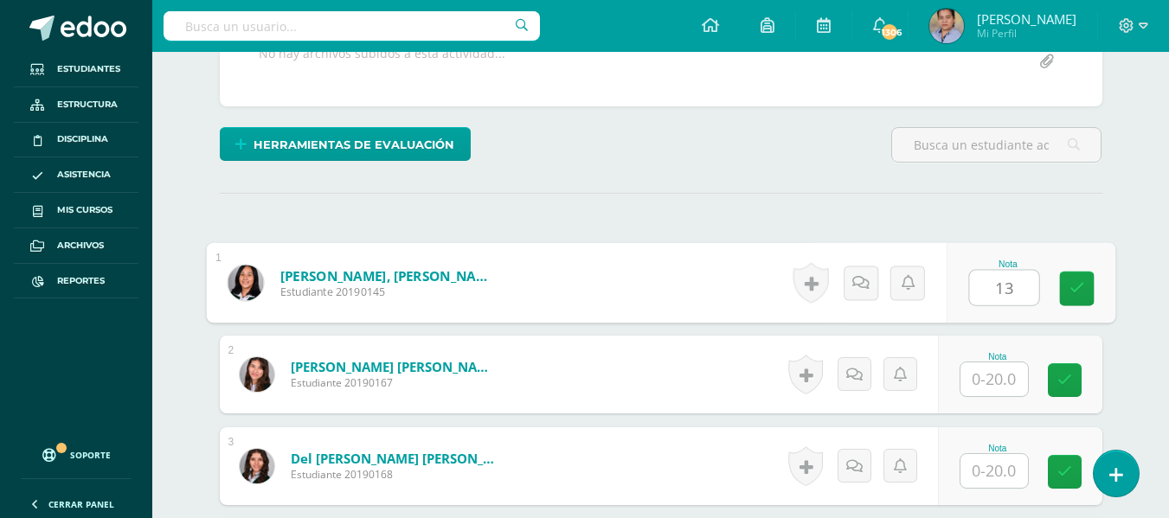
type input "13"
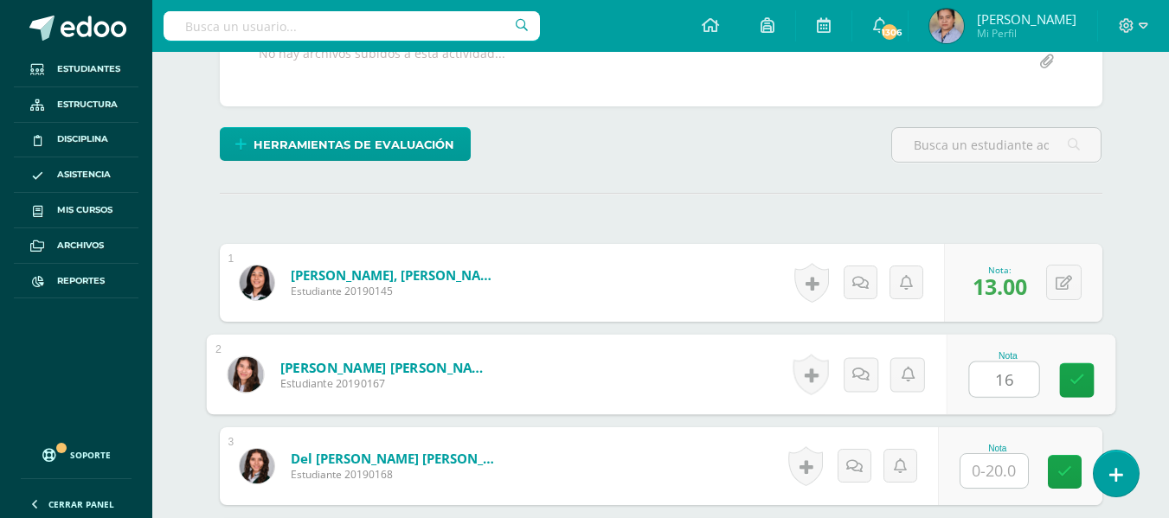
type input "16"
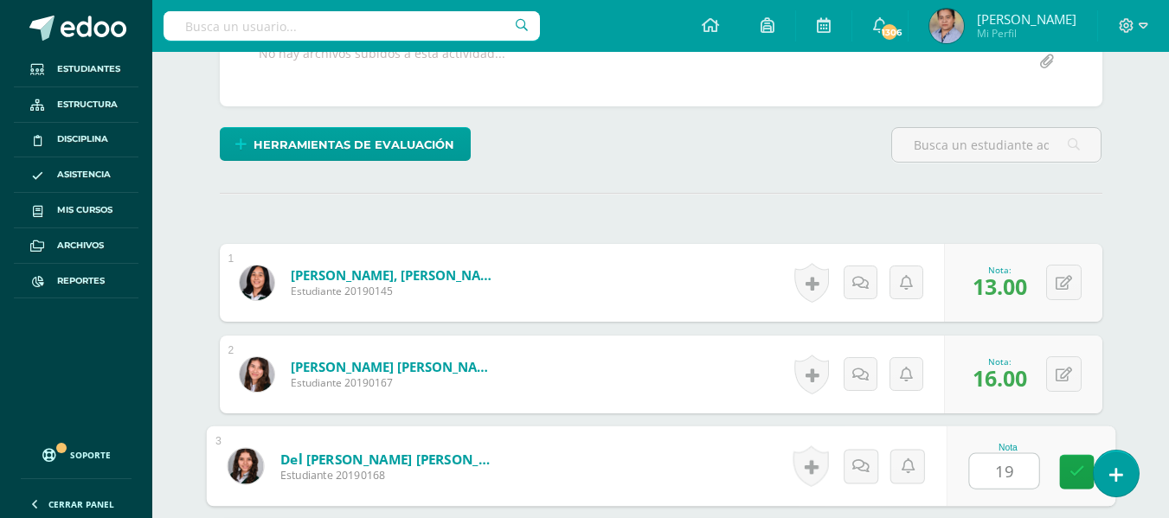
type input "19"
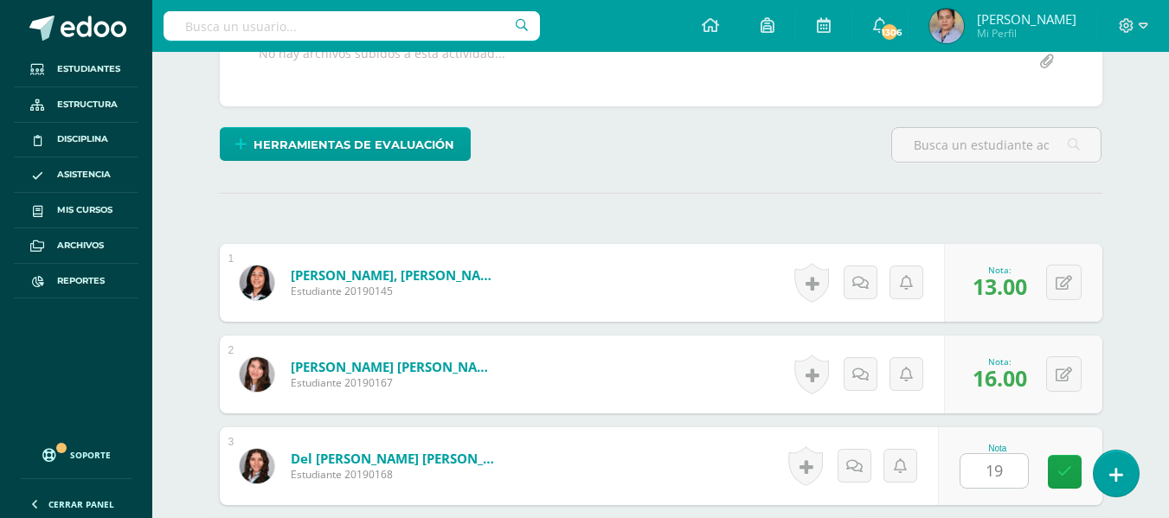
scroll to position [661, 0]
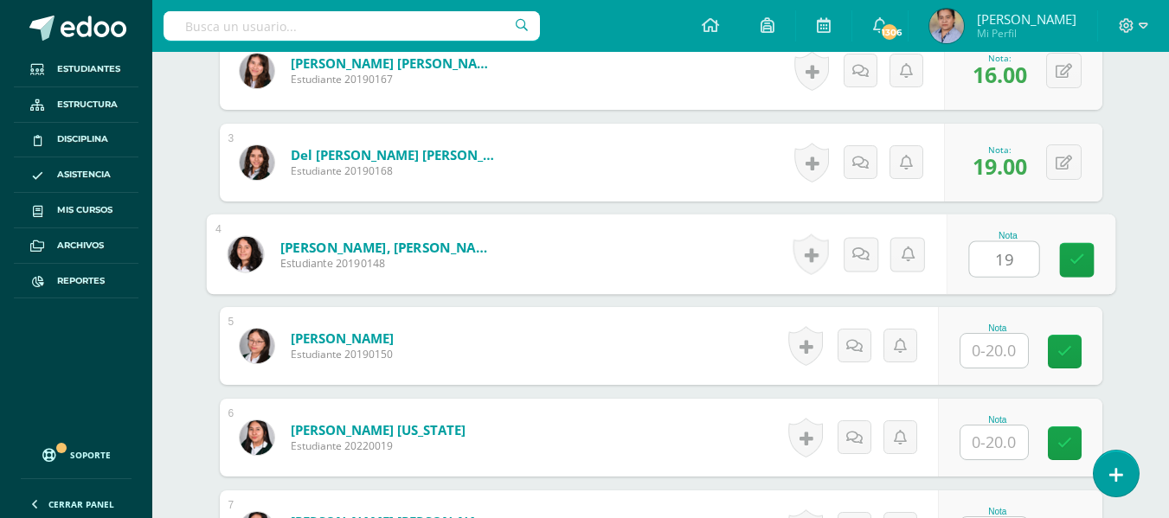
type input "19"
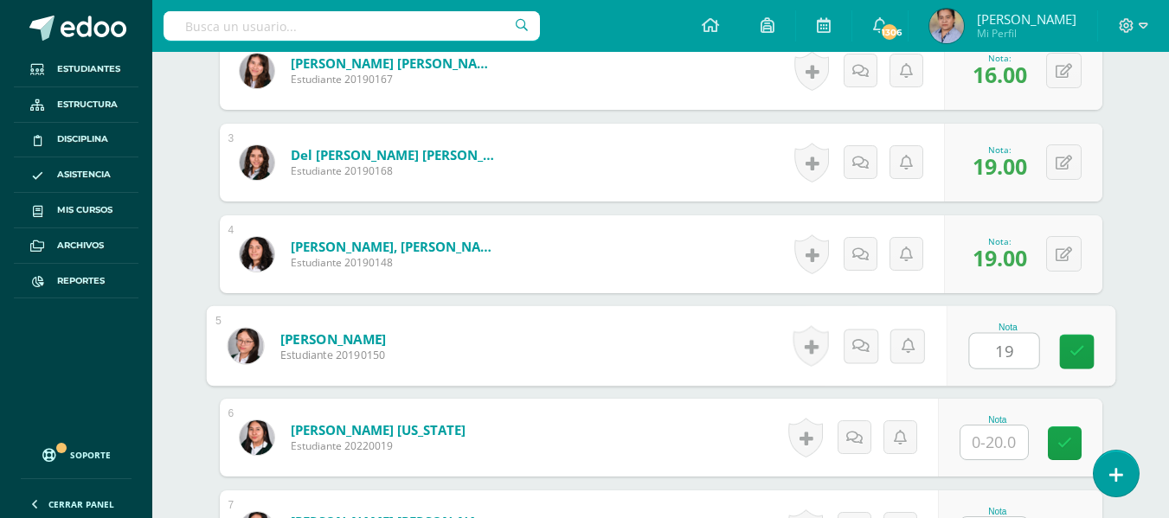
type input "19"
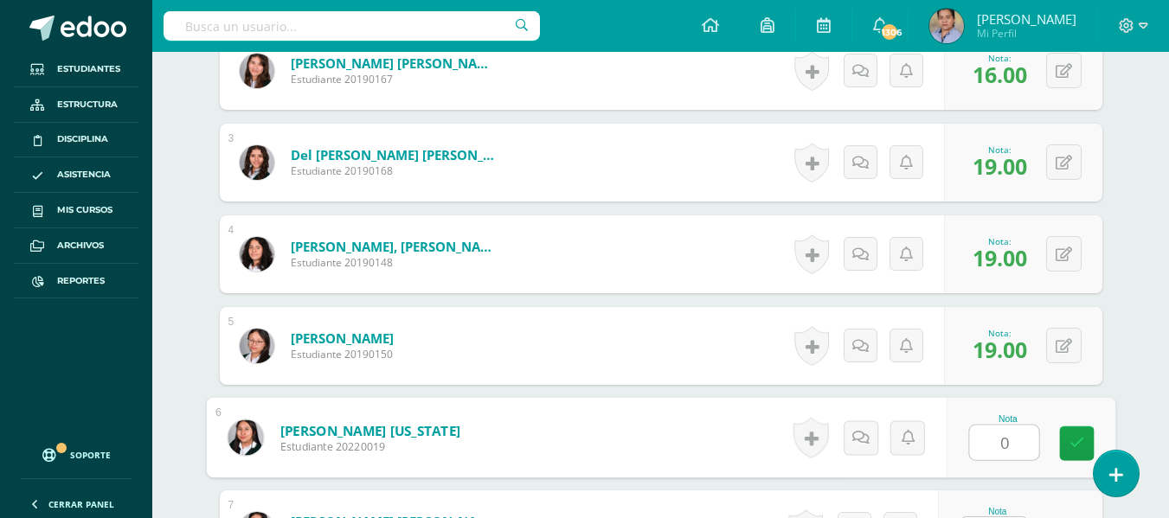
type input "0"
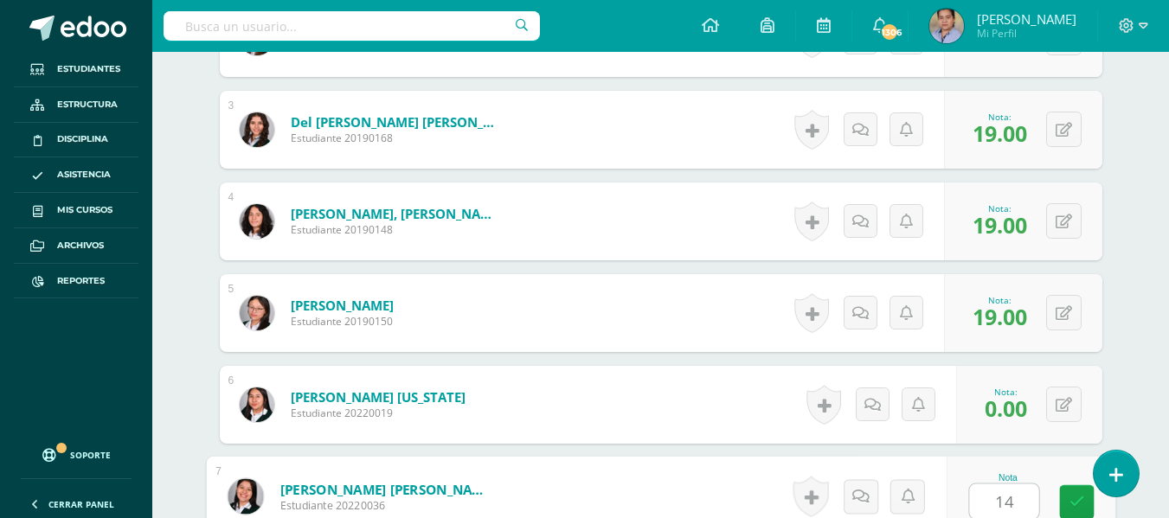
type input "14"
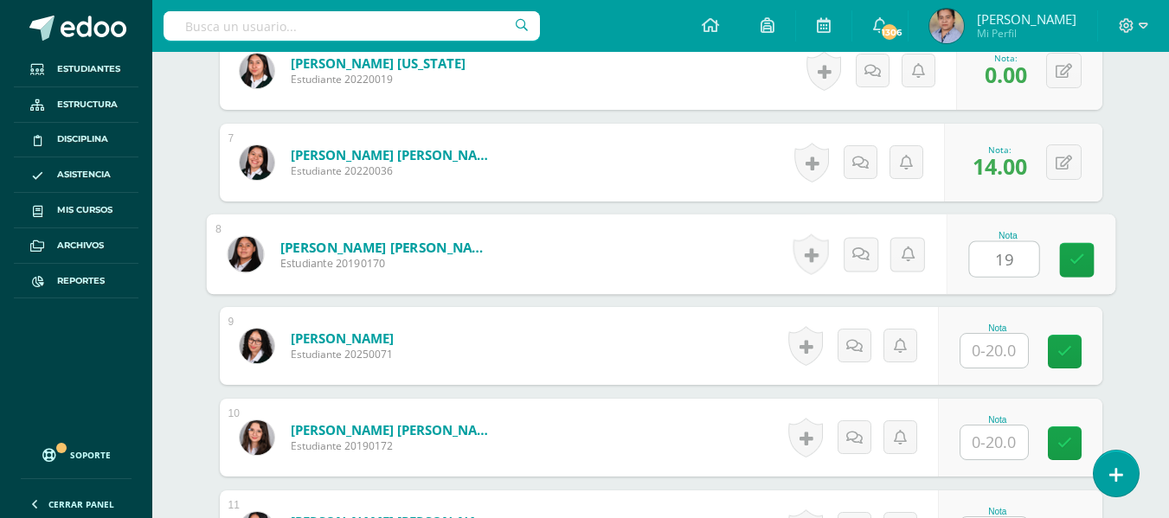
type input "19"
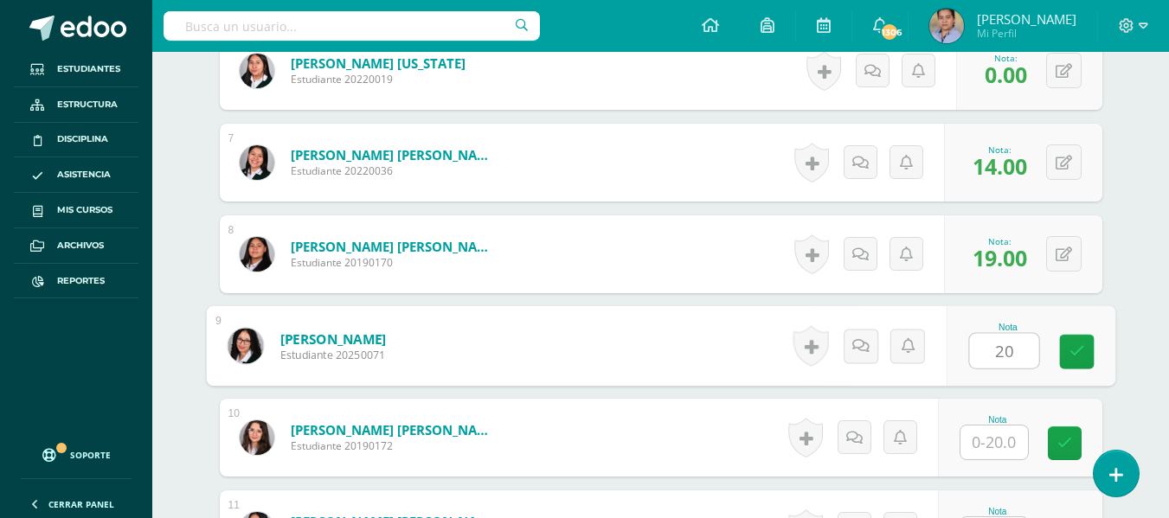
type input "20"
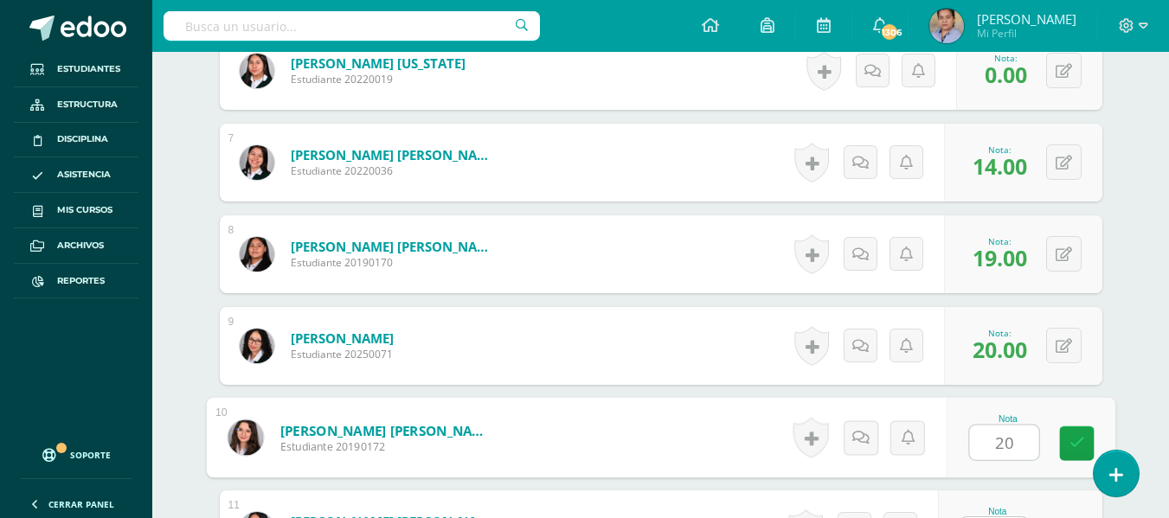
type input "20"
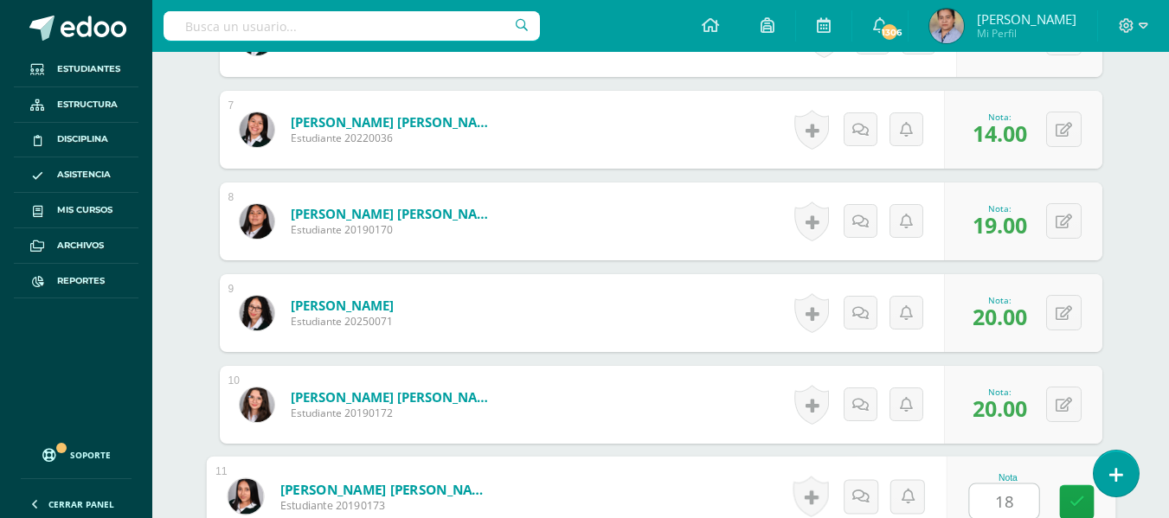
type input "18"
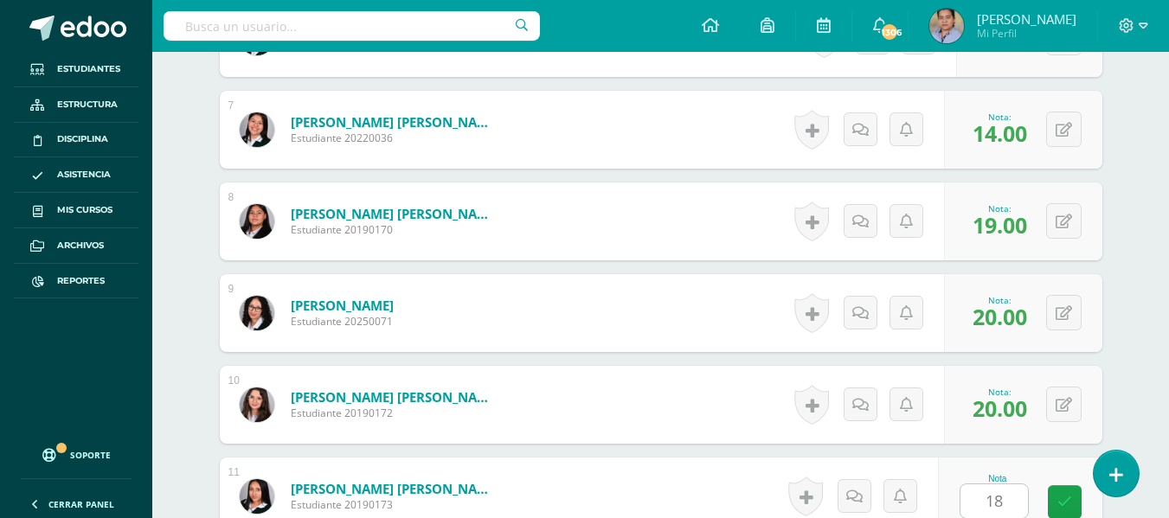
scroll to position [1395, 0]
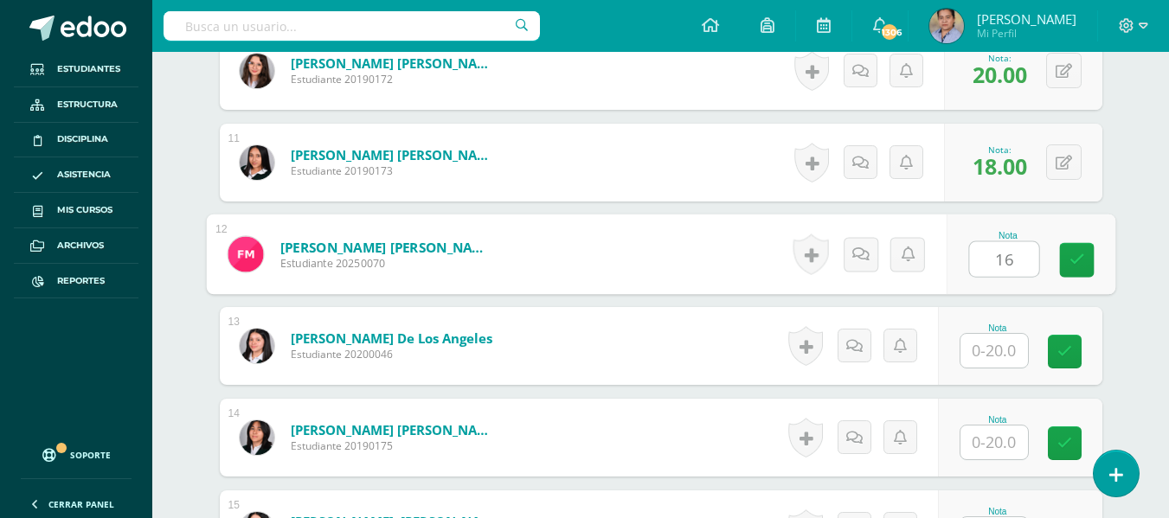
type input "16"
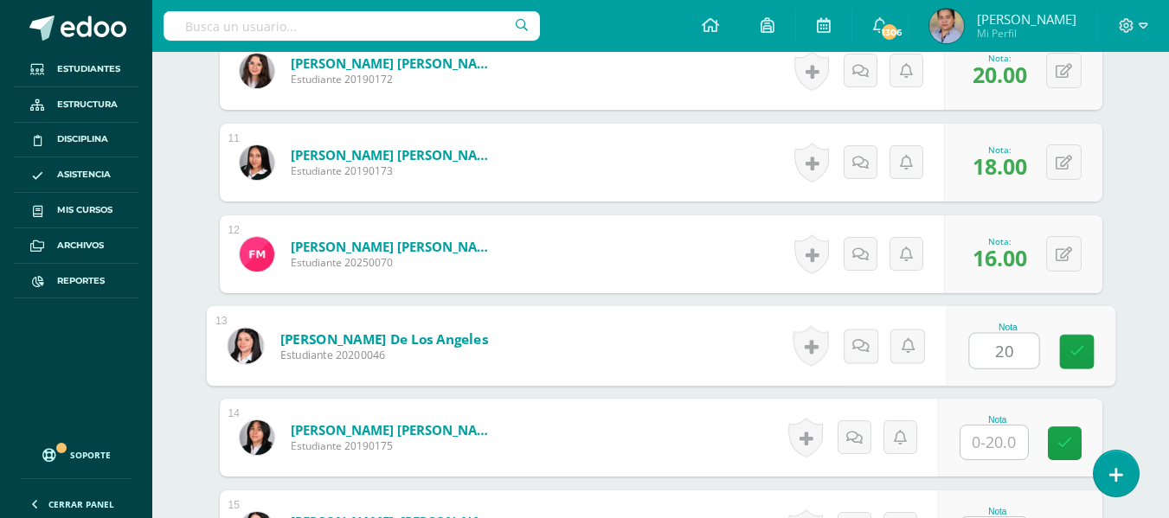
type input "20"
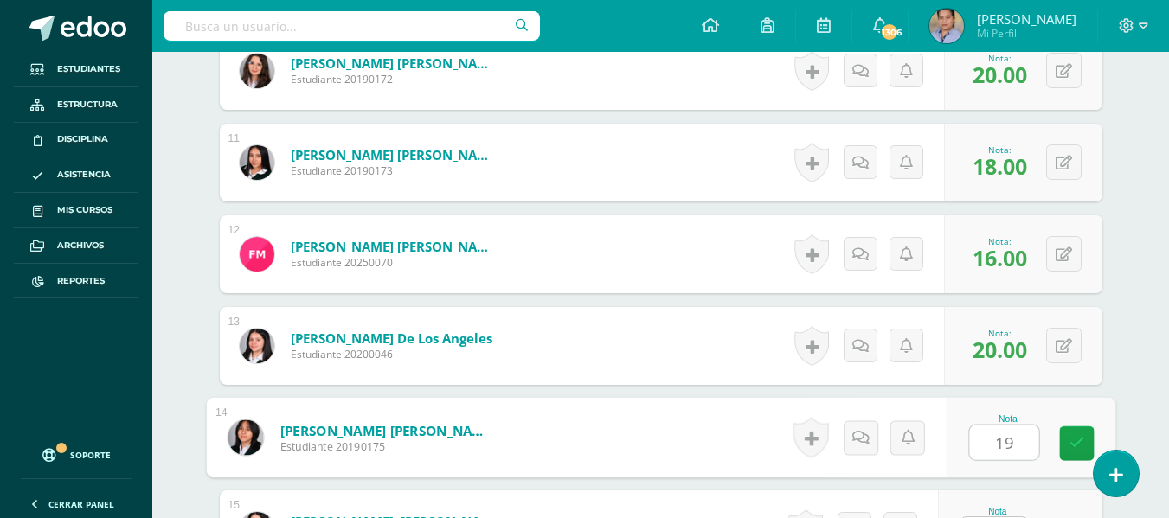
type input "19"
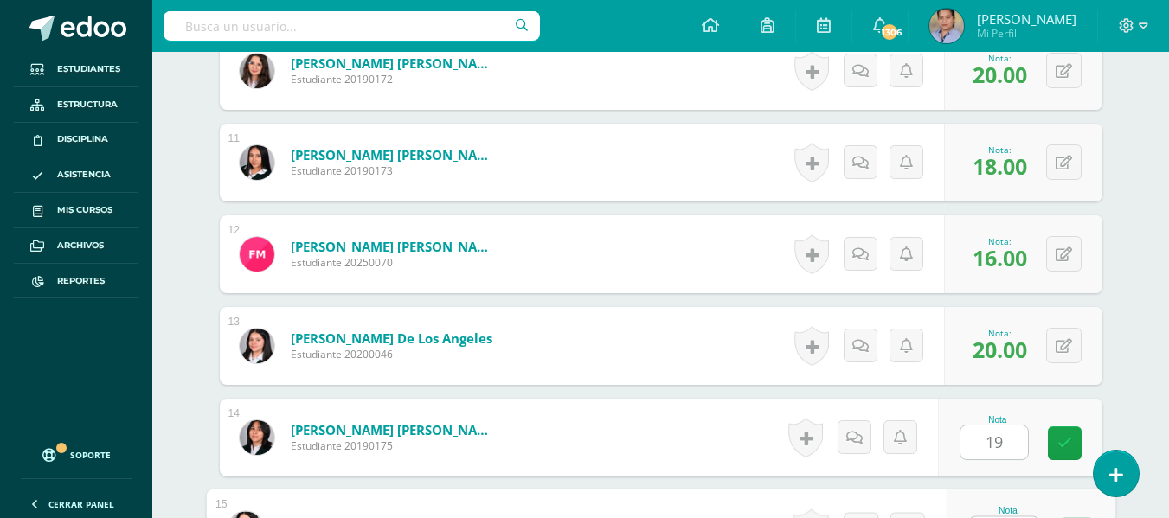
scroll to position [1428, 0]
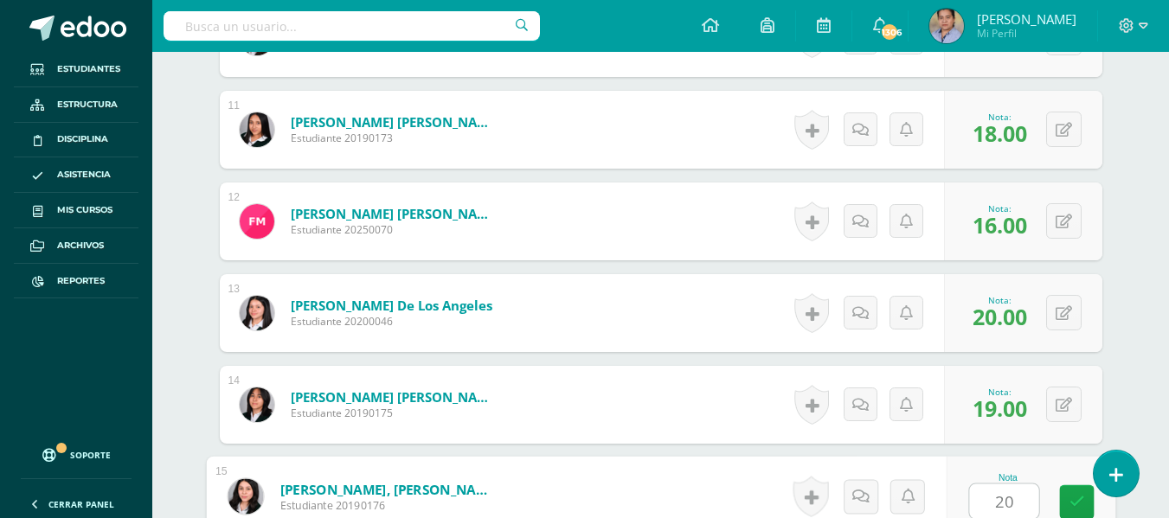
type input "20"
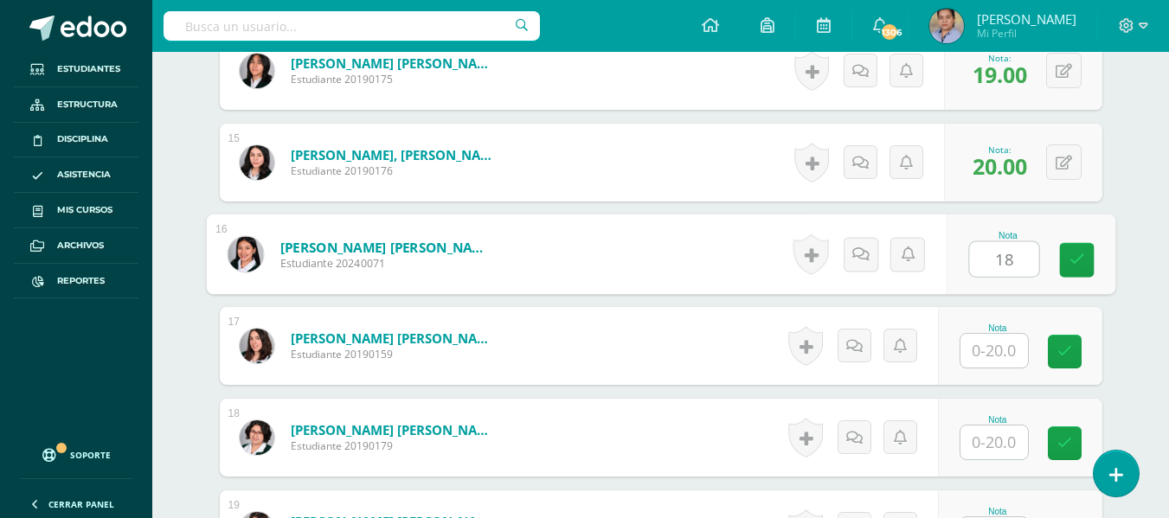
type input "18"
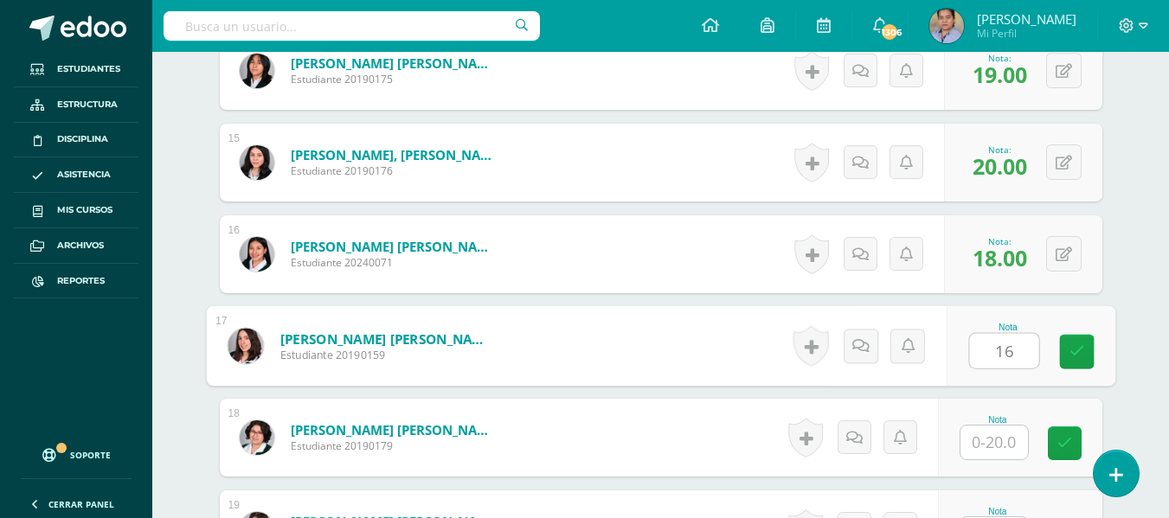
type input "16"
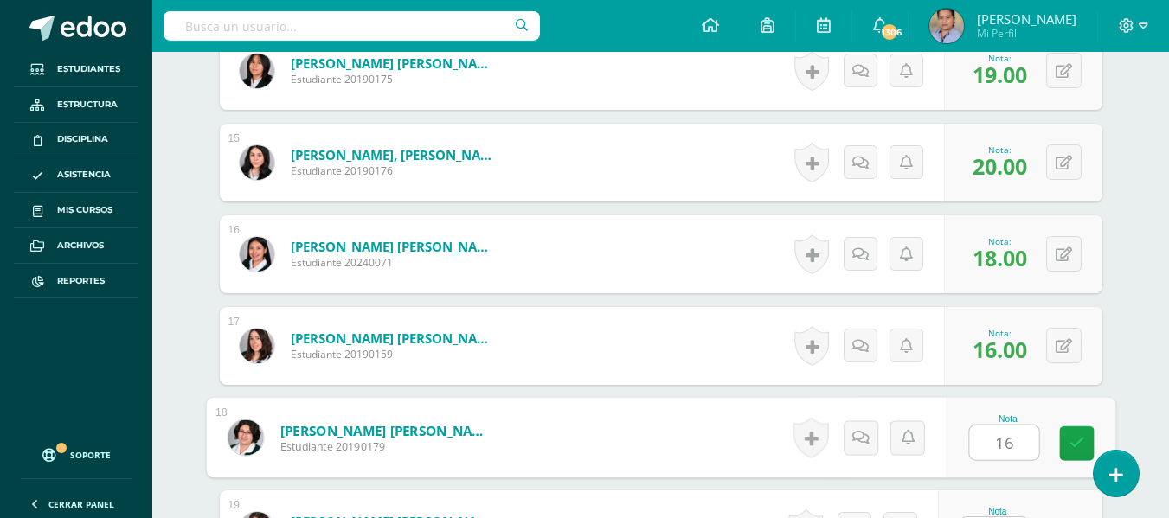
type input "16"
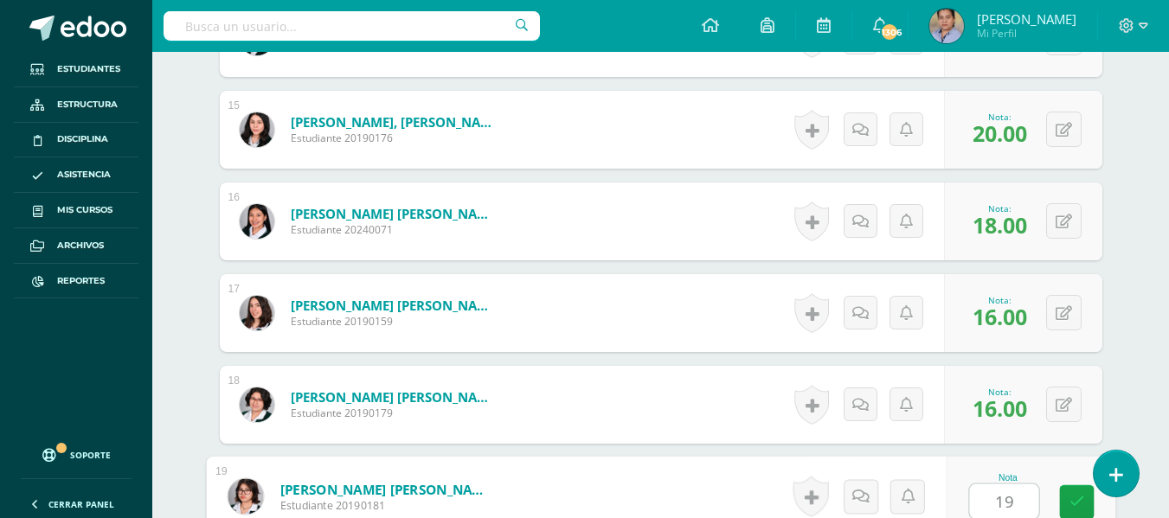
type input "19"
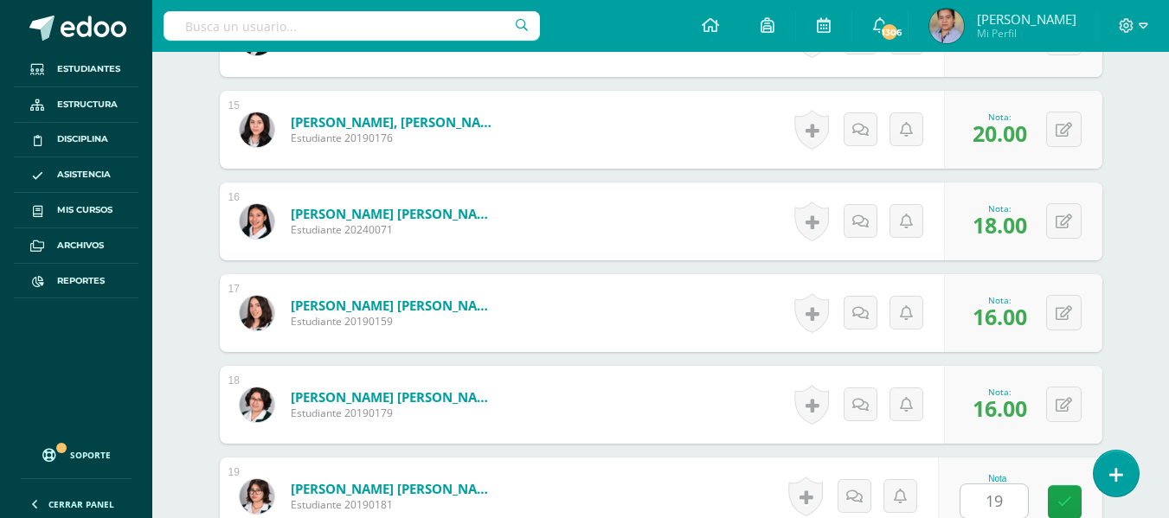
scroll to position [2102, 0]
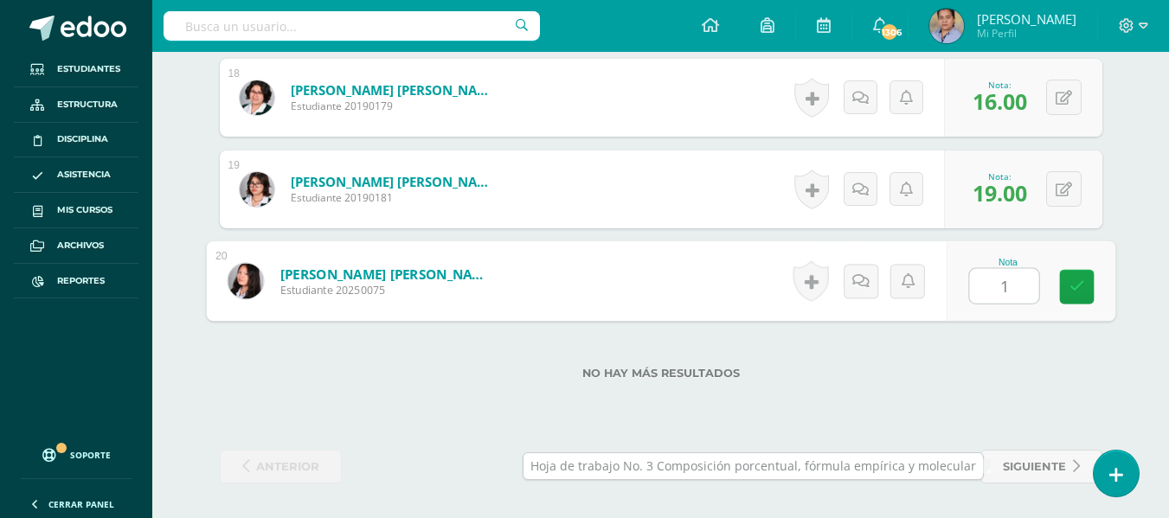
type input "15"
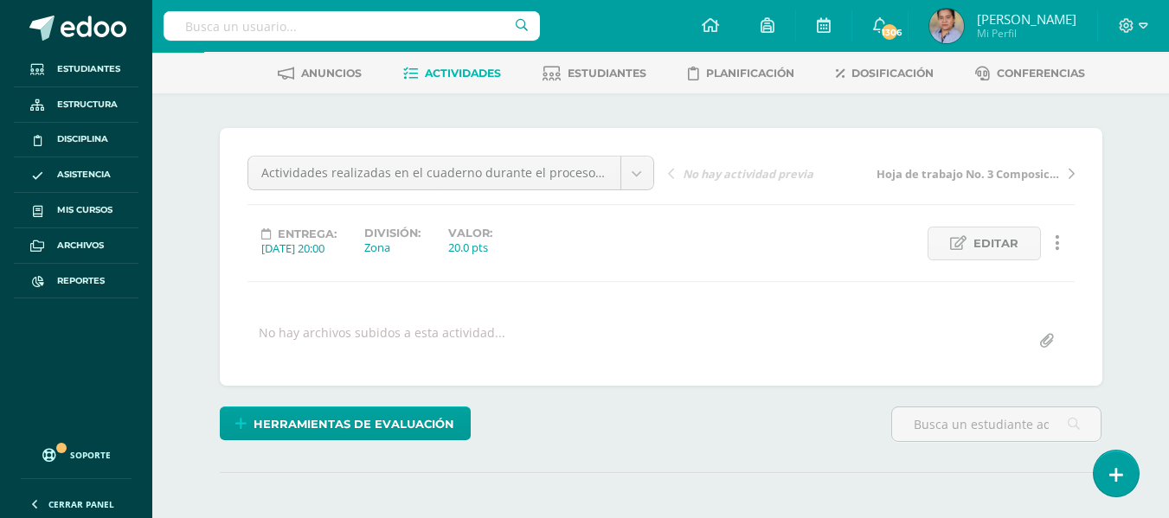
scroll to position [0, 0]
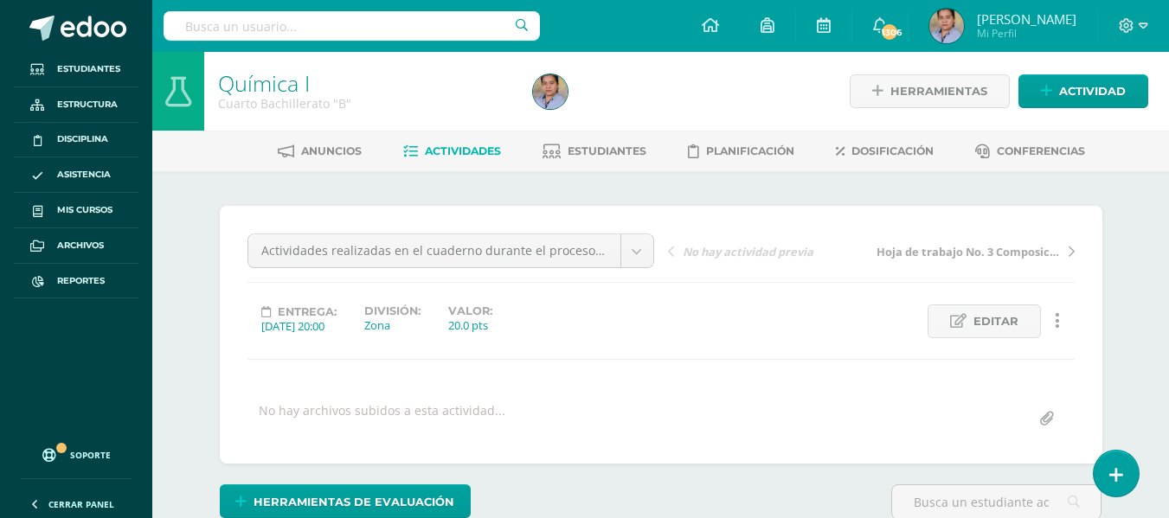
click at [473, 149] on span "Actividades" at bounding box center [463, 151] width 76 height 13
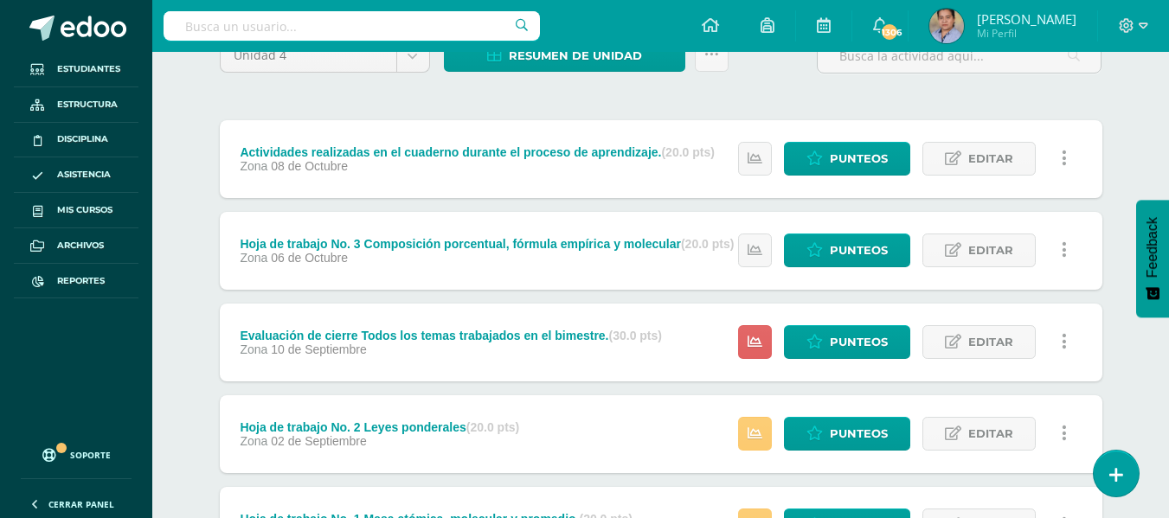
scroll to position [173, 0]
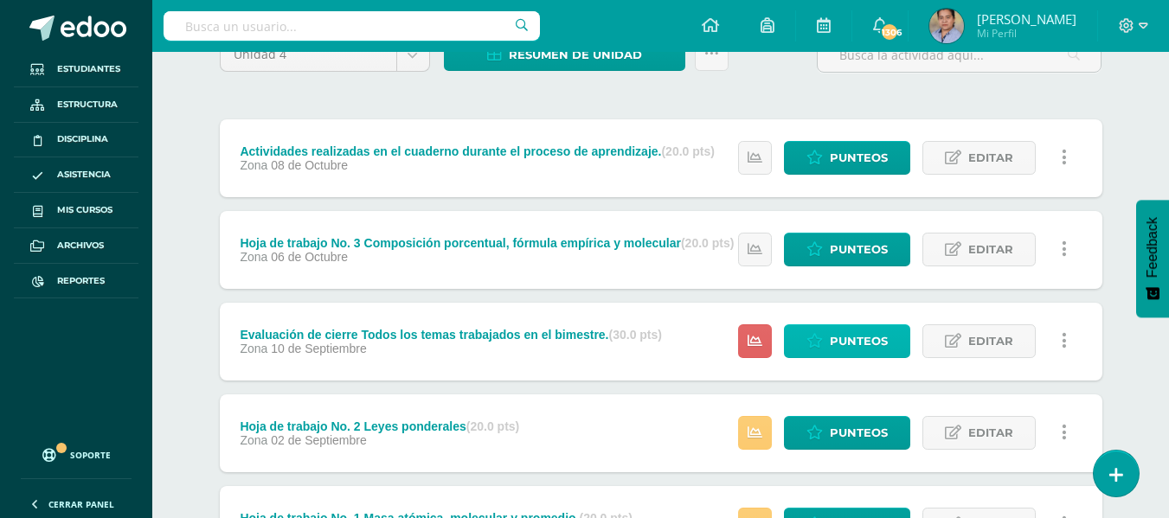
click at [890, 334] on link "Punteos" at bounding box center [847, 342] width 126 height 34
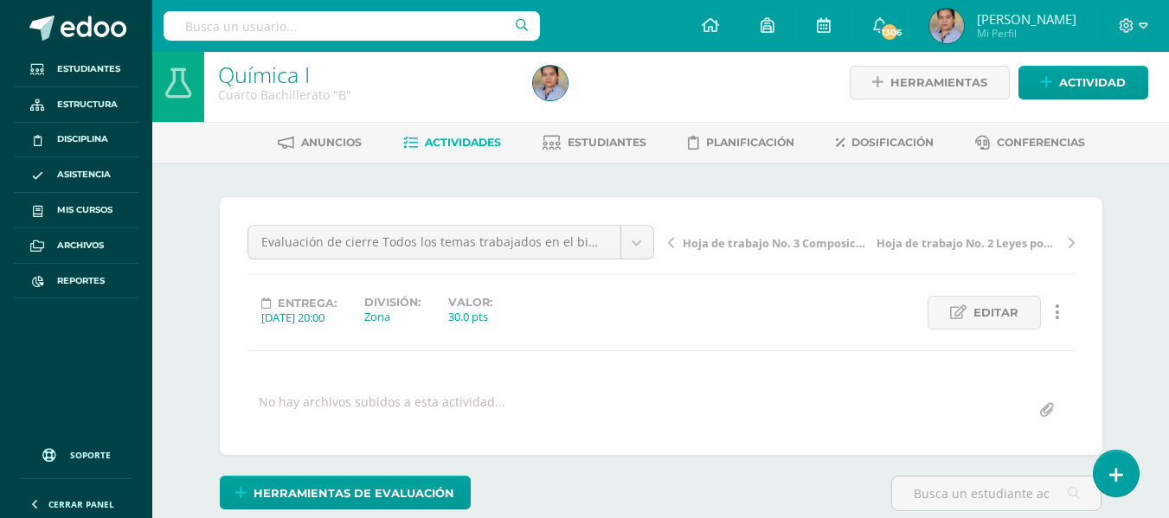
click at [1050, 306] on link at bounding box center [1058, 313] width 34 height 34
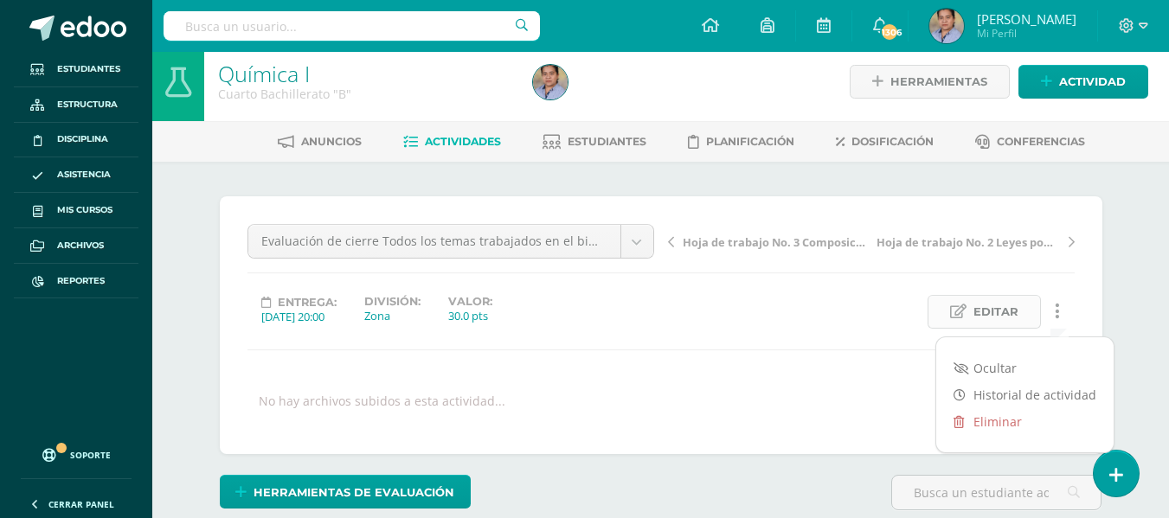
click at [1003, 312] on span "Editar" at bounding box center [996, 312] width 45 height 32
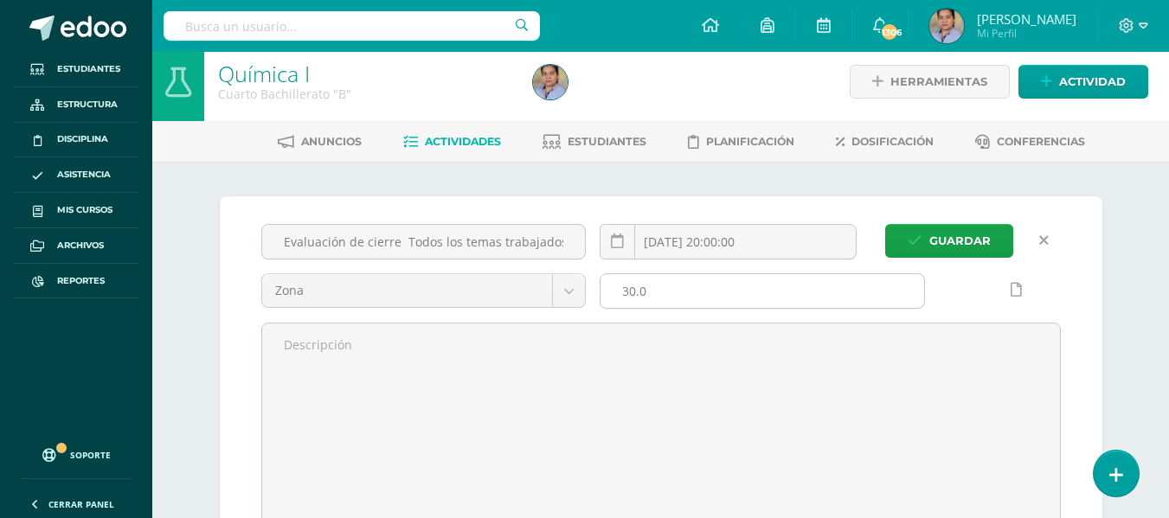
click at [651, 291] on input "30.0" at bounding box center [763, 291] width 324 height 34
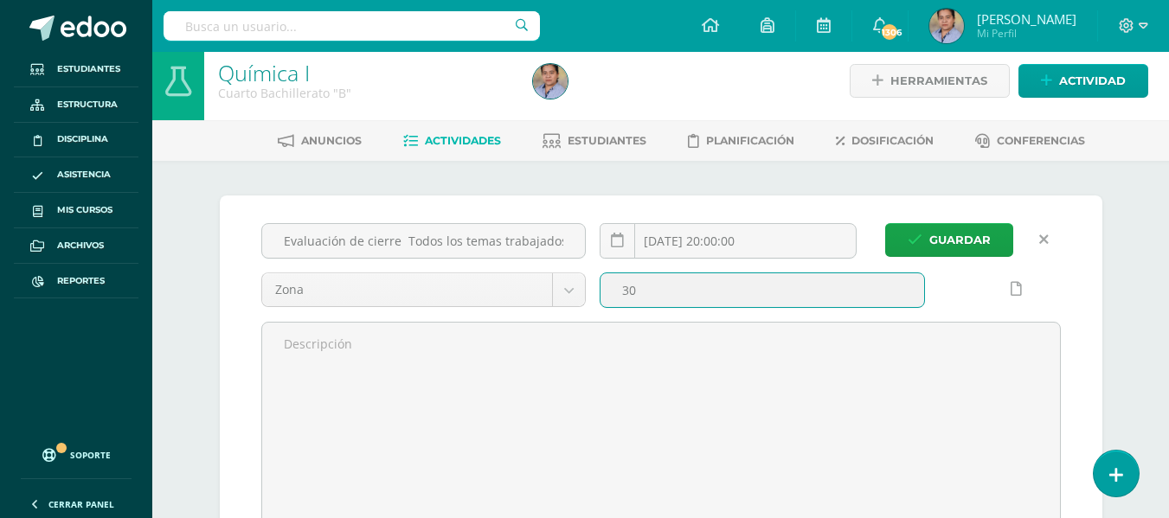
scroll to position [11, 0]
type input "3"
type input "20"
click at [885, 222] on button "Guardar" at bounding box center [949, 239] width 128 height 34
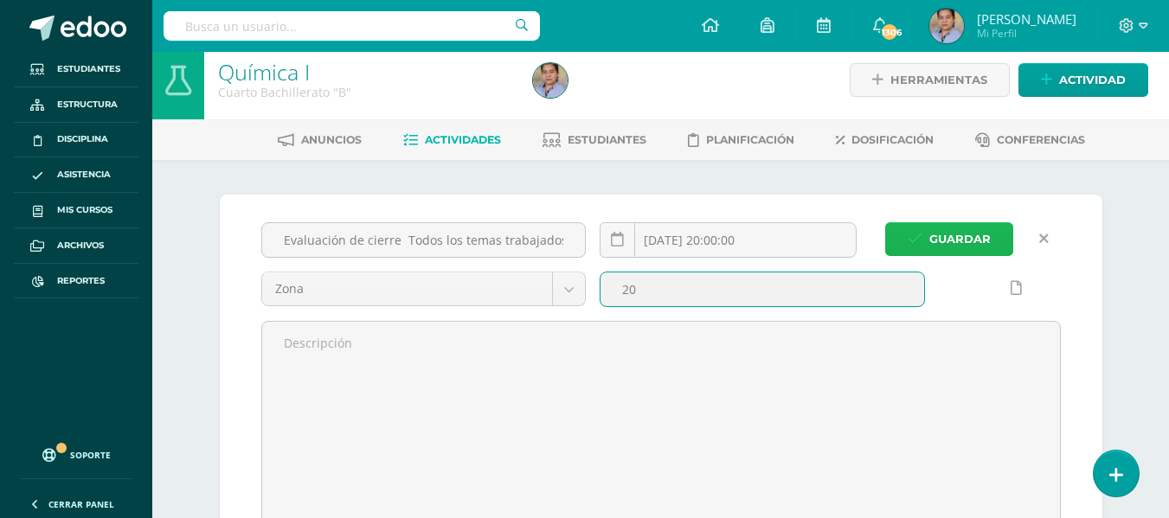
click at [994, 242] on button "Guardar" at bounding box center [949, 239] width 128 height 34
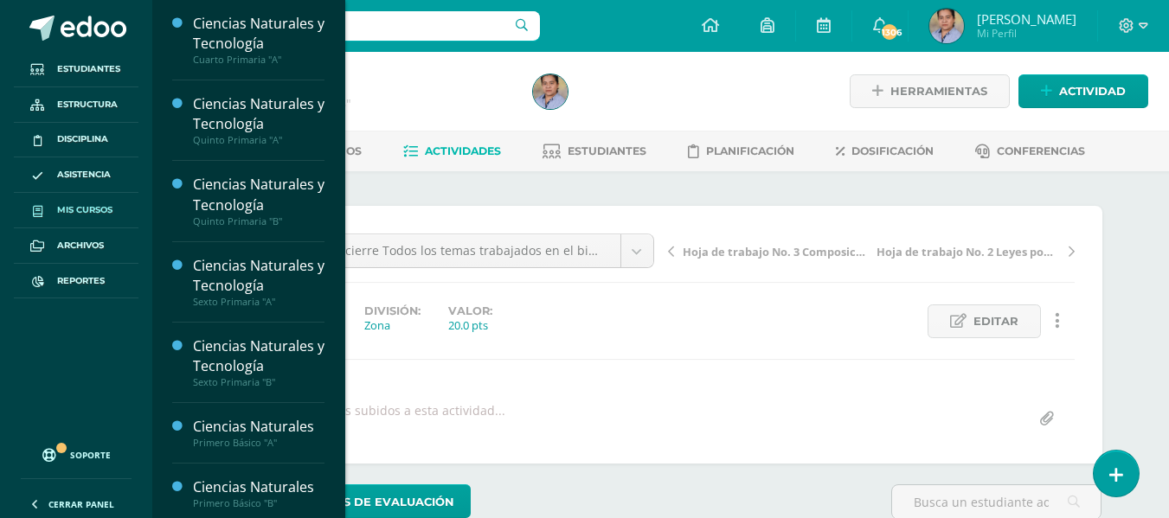
click at [96, 209] on span "Mis cursos" at bounding box center [84, 210] width 55 height 14
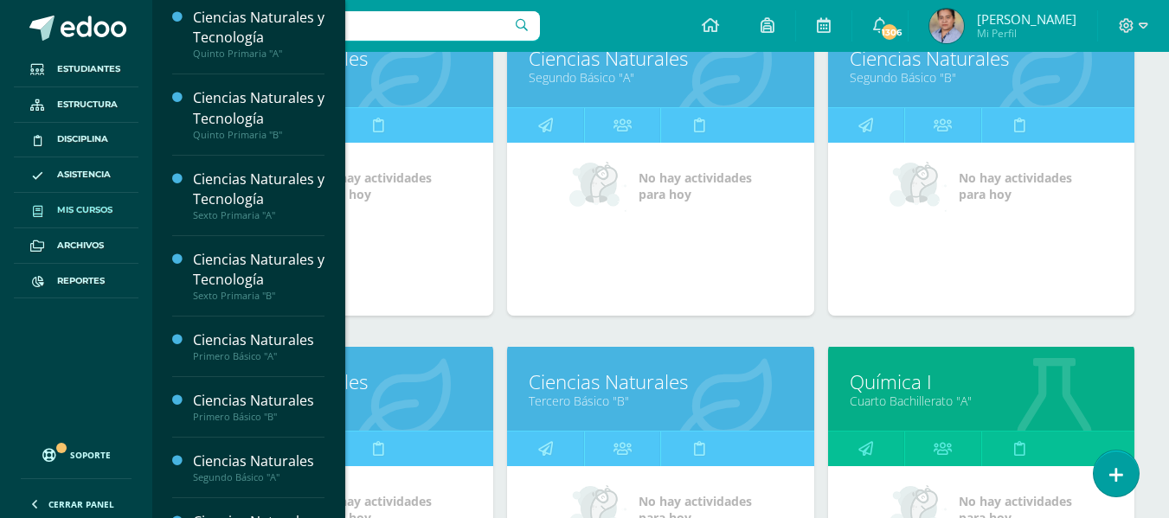
scroll to position [1059, 0]
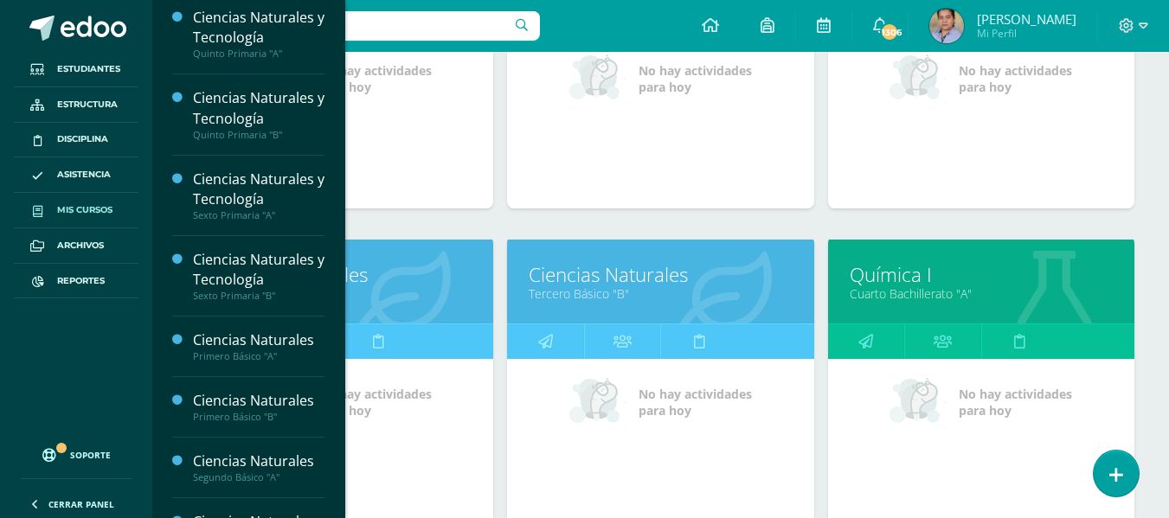
click at [936, 282] on link "Química I" at bounding box center [981, 274] width 263 height 27
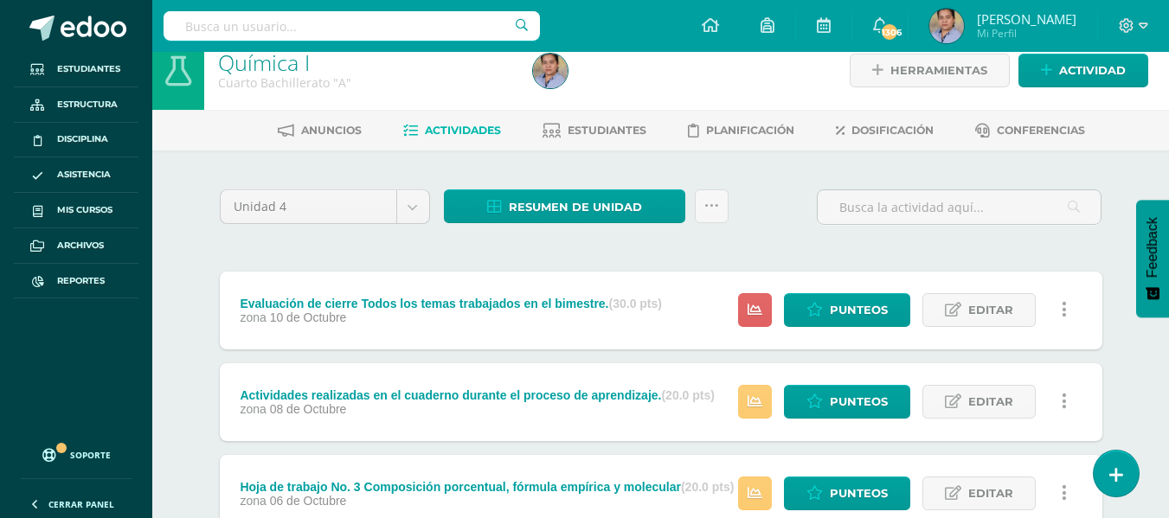
scroll to position [87, 0]
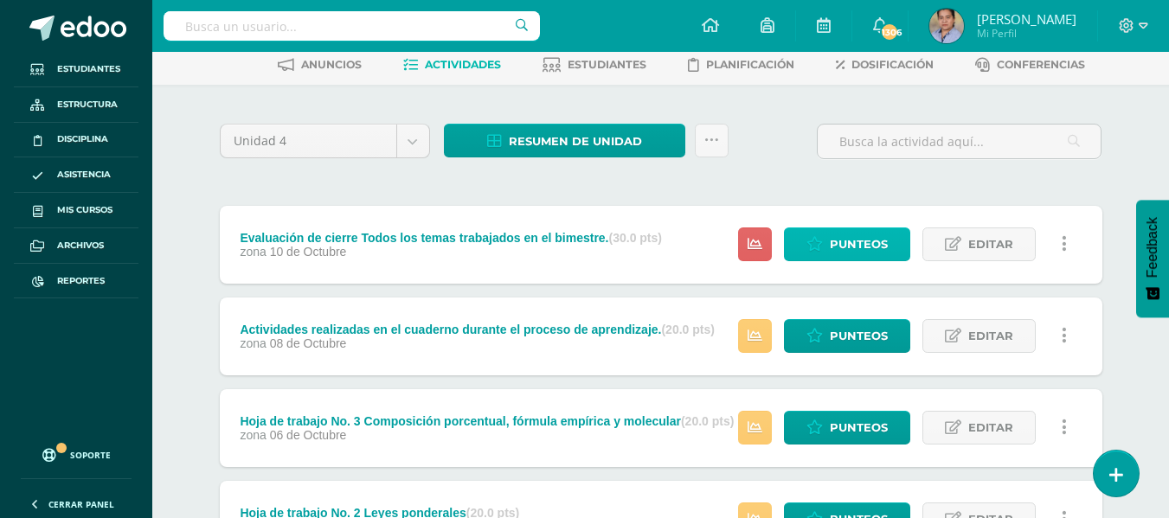
click at [857, 235] on span "Punteos" at bounding box center [859, 244] width 58 height 32
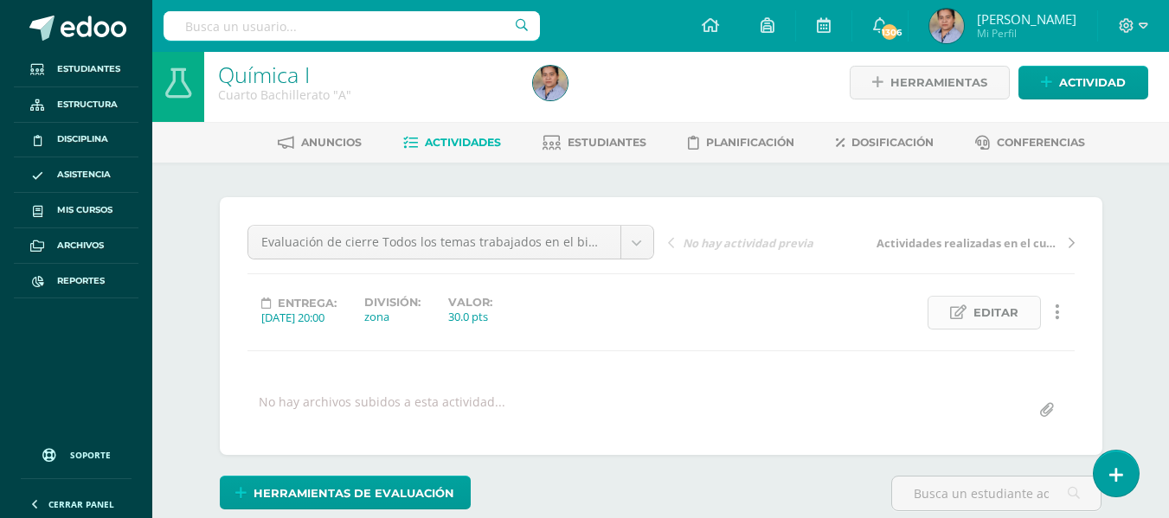
click at [1010, 304] on span "Editar" at bounding box center [996, 313] width 45 height 32
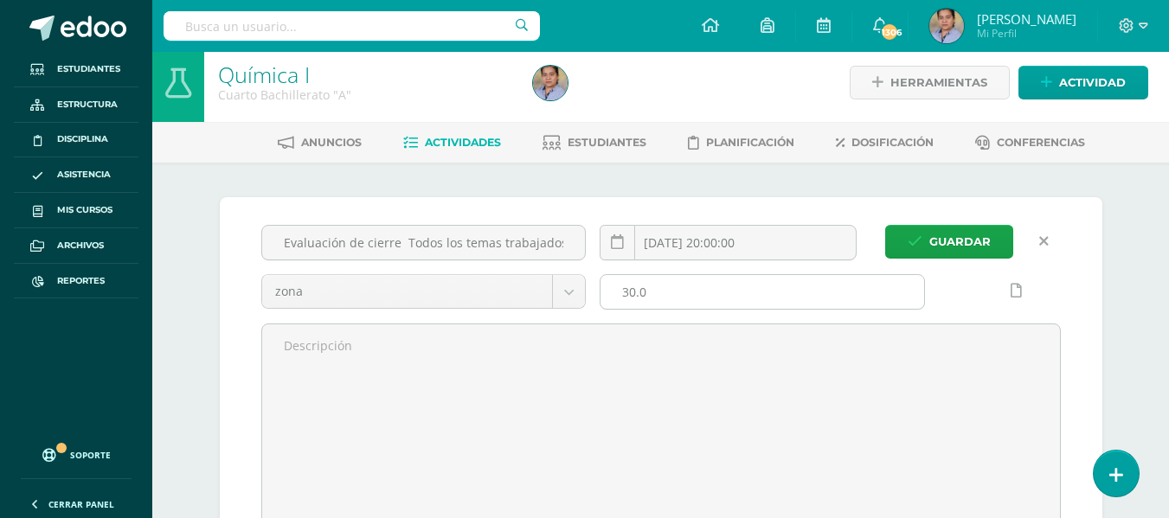
click at [674, 298] on input "30.0" at bounding box center [763, 292] width 324 height 34
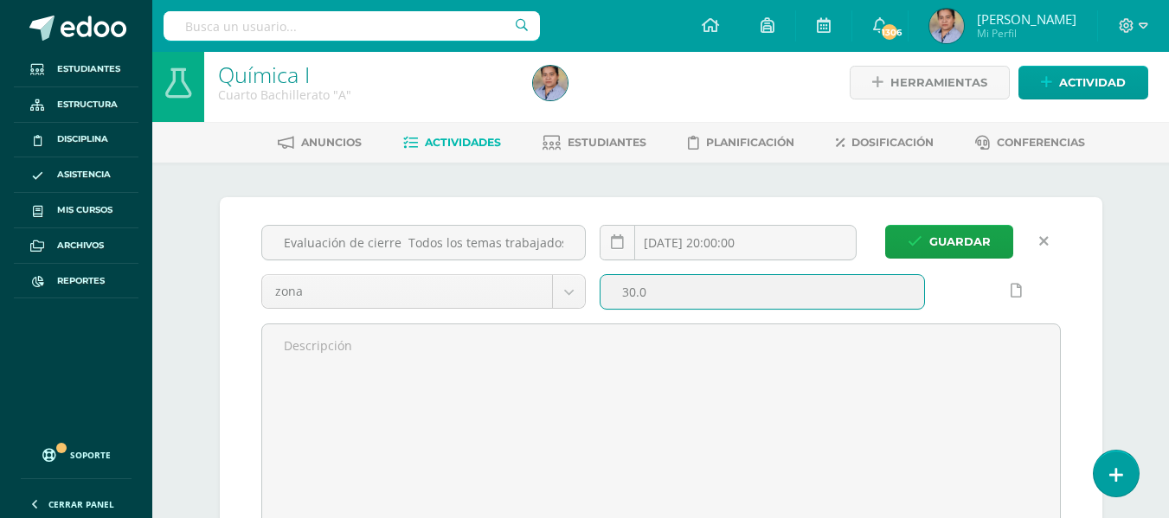
scroll to position [10, 0]
type input "3"
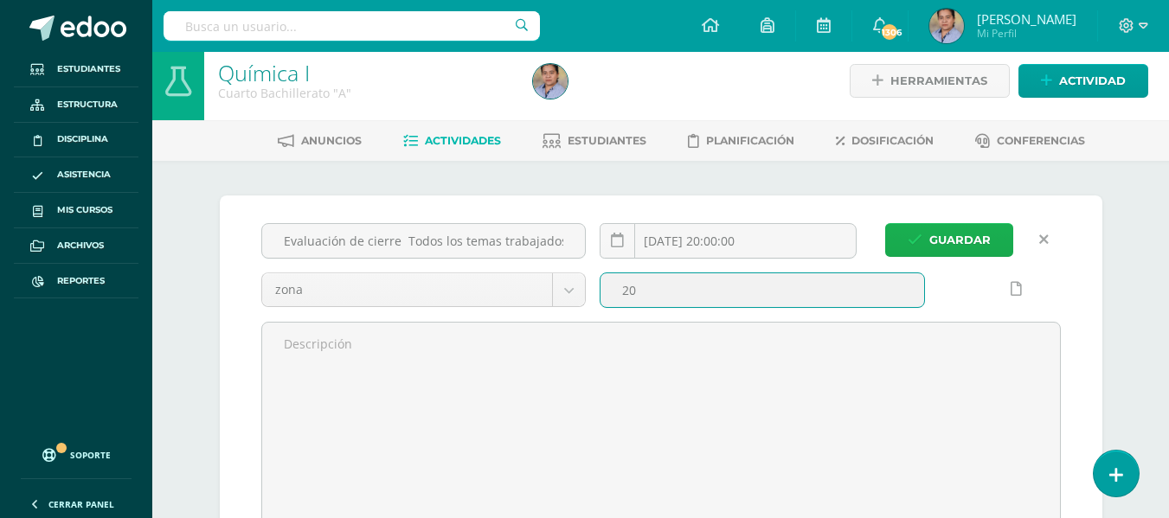
type input "20"
click at [963, 226] on span "Guardar" at bounding box center [959, 240] width 61 height 32
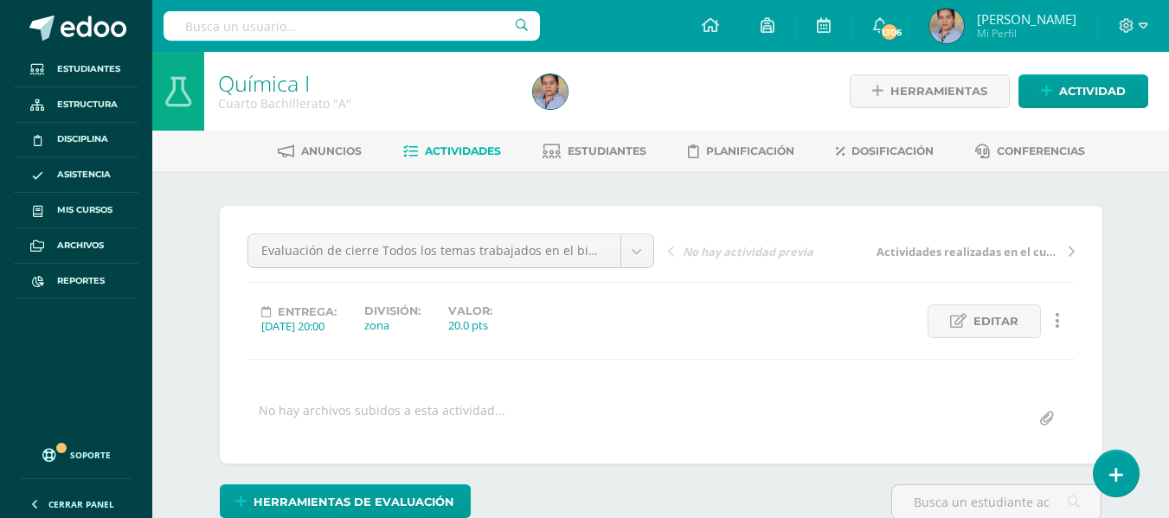
click at [493, 147] on span "Actividades" at bounding box center [463, 151] width 76 height 13
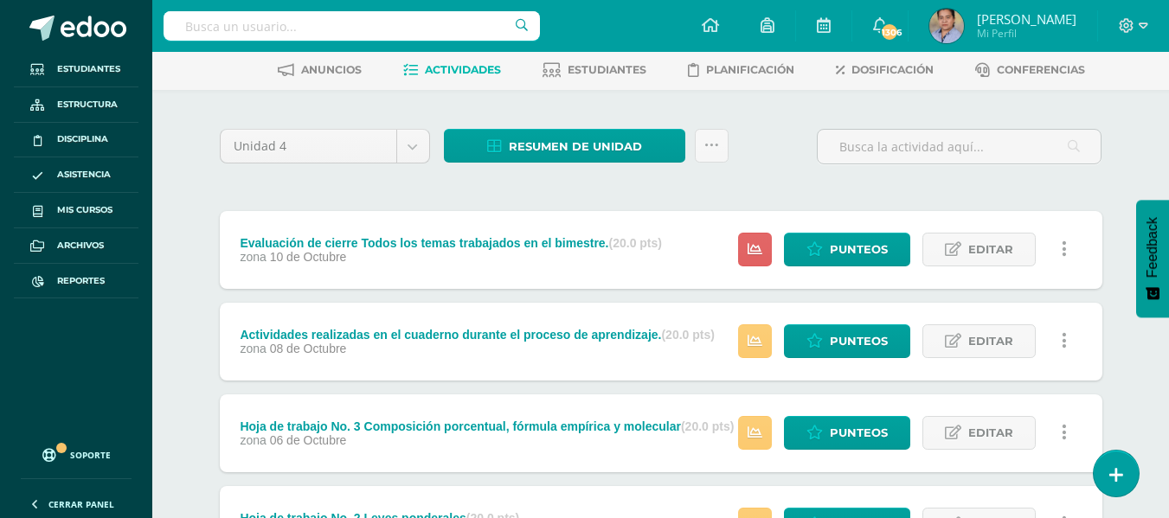
scroll to position [74, 0]
